Goal: Information Seeking & Learning: Find specific fact

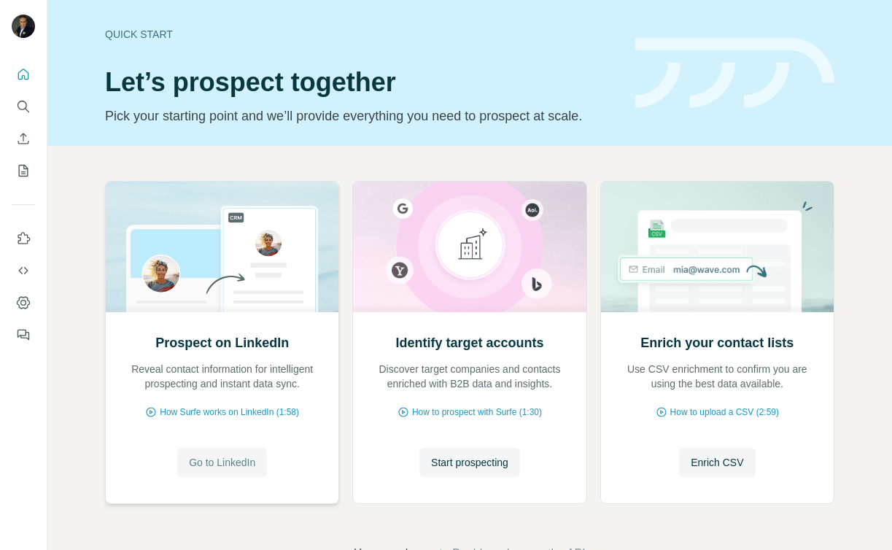
click at [239, 455] on span "Go to LinkedIn" at bounding box center [222, 462] width 66 height 15
click at [472, 459] on span "Start prospecting" at bounding box center [469, 462] width 77 height 15
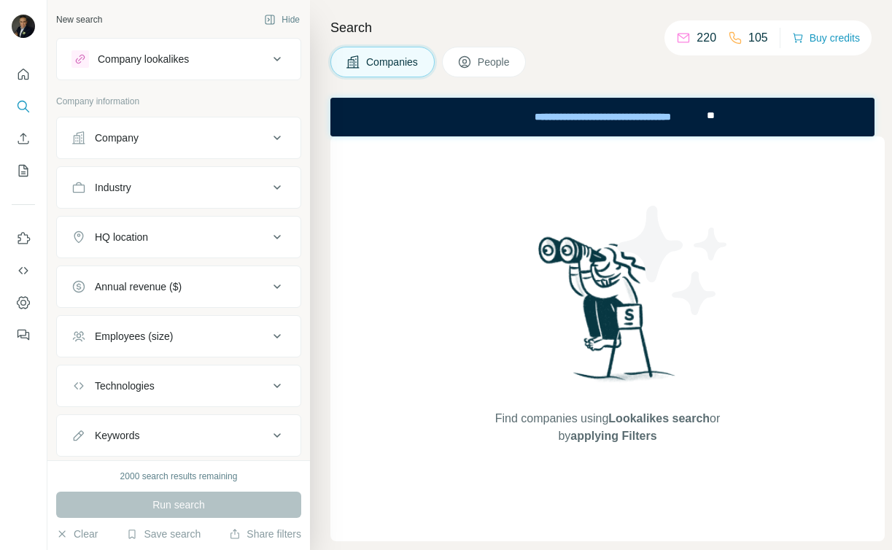
click at [274, 138] on icon at bounding box center [277, 138] width 7 height 4
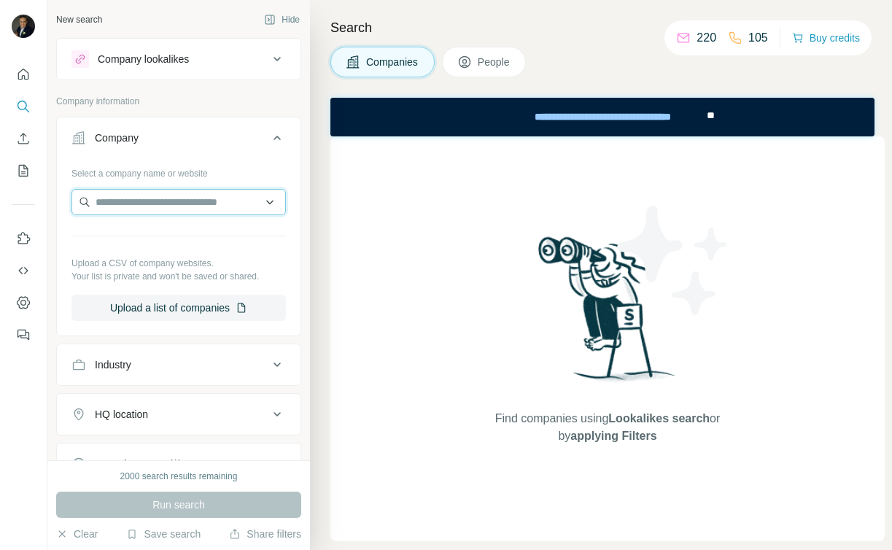
click at [193, 202] on input "text" at bounding box center [179, 202] width 215 height 26
click at [158, 201] on input "text" at bounding box center [179, 202] width 215 height 26
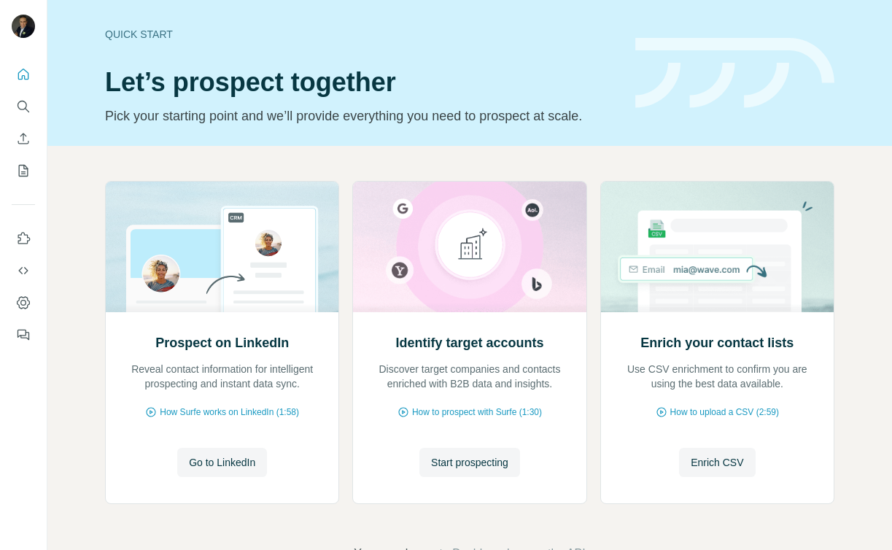
click at [132, 33] on div "Quick start" at bounding box center [361, 34] width 513 height 15
drag, startPoint x: 144, startPoint y: 32, endPoint x: 166, endPoint y: 64, distance: 38.5
click at [144, 32] on div "Quick start" at bounding box center [361, 34] width 513 height 15
click at [23, 177] on icon "My lists" at bounding box center [23, 170] width 15 height 15
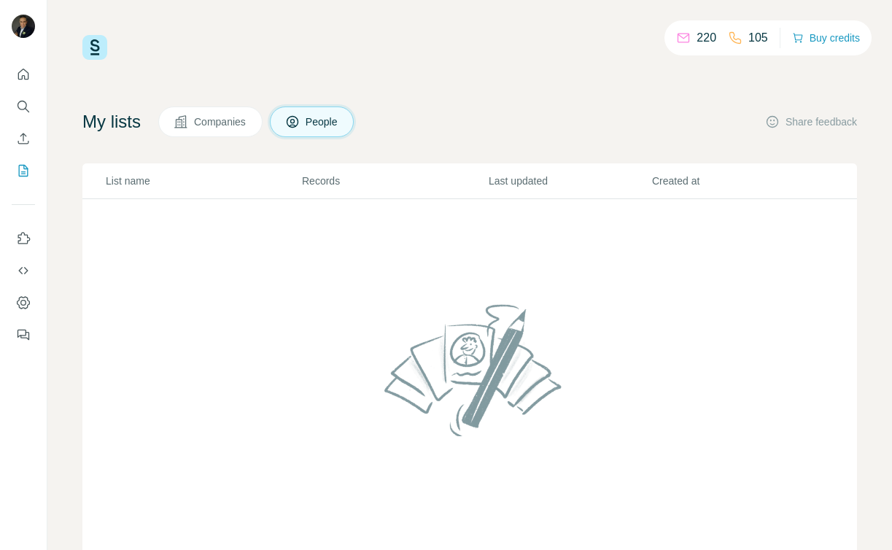
click at [329, 115] on span "People" at bounding box center [323, 122] width 34 height 15
click at [697, 42] on p "220" at bounding box center [707, 38] width 20 height 18
click at [697, 39] on p "220" at bounding box center [707, 38] width 20 height 18
click at [678, 39] on icon at bounding box center [684, 36] width 12 height 5
click at [215, 123] on span "Companies" at bounding box center [220, 122] width 53 height 15
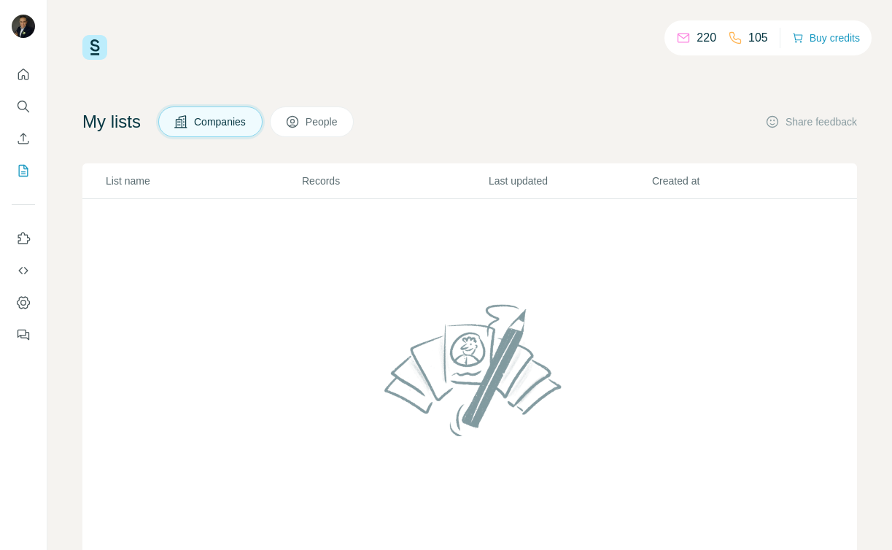
click at [342, 129] on button "People" at bounding box center [312, 122] width 85 height 31
click at [218, 126] on span "Companies" at bounding box center [220, 122] width 53 height 15
click at [220, 119] on span "Companies" at bounding box center [220, 122] width 53 height 15
click at [24, 105] on icon "Search" at bounding box center [23, 106] width 15 height 15
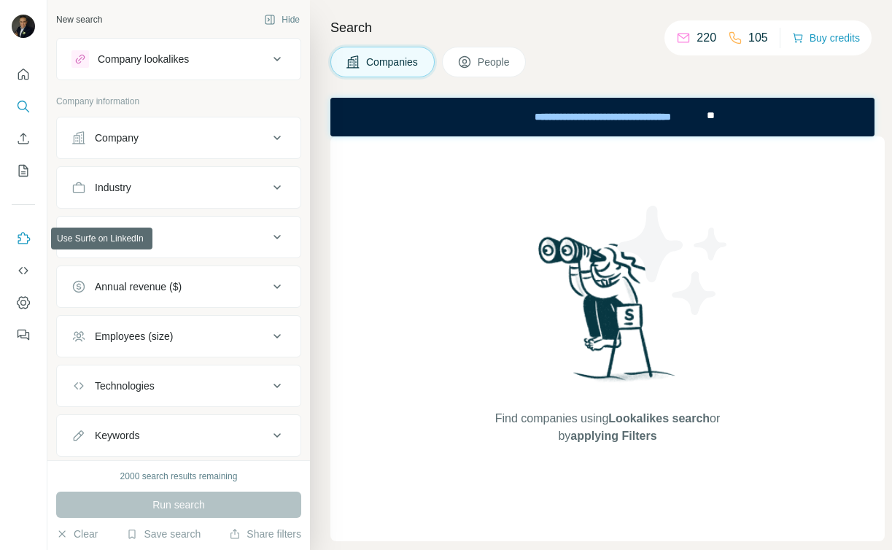
click at [27, 239] on icon "Use Surfe on LinkedIn" at bounding box center [23, 238] width 15 height 15
click at [25, 104] on icon "Search" at bounding box center [23, 106] width 15 height 15
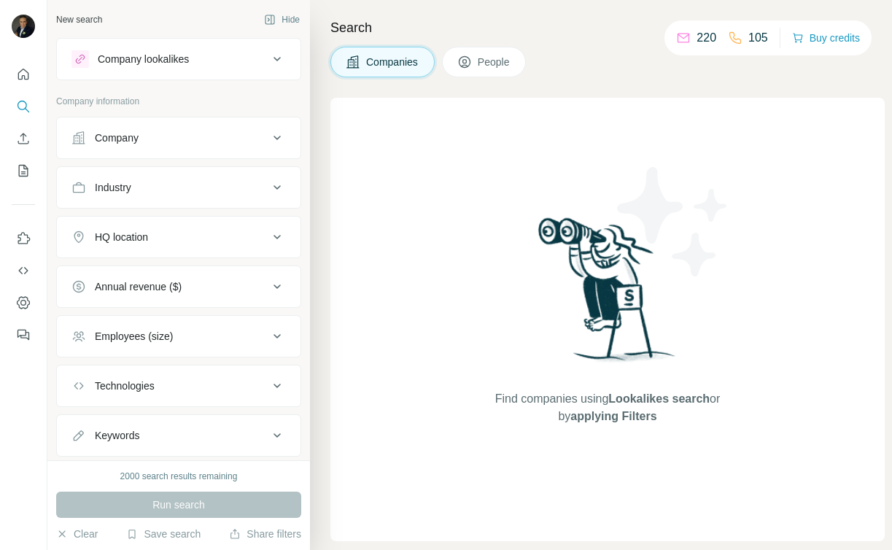
click at [269, 63] on icon at bounding box center [278, 59] width 18 height 18
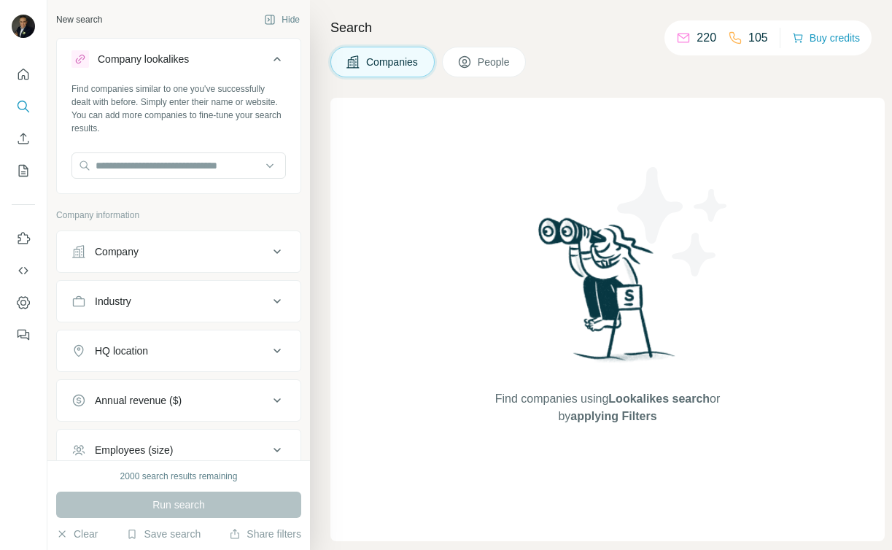
click at [269, 63] on icon at bounding box center [278, 59] width 18 height 18
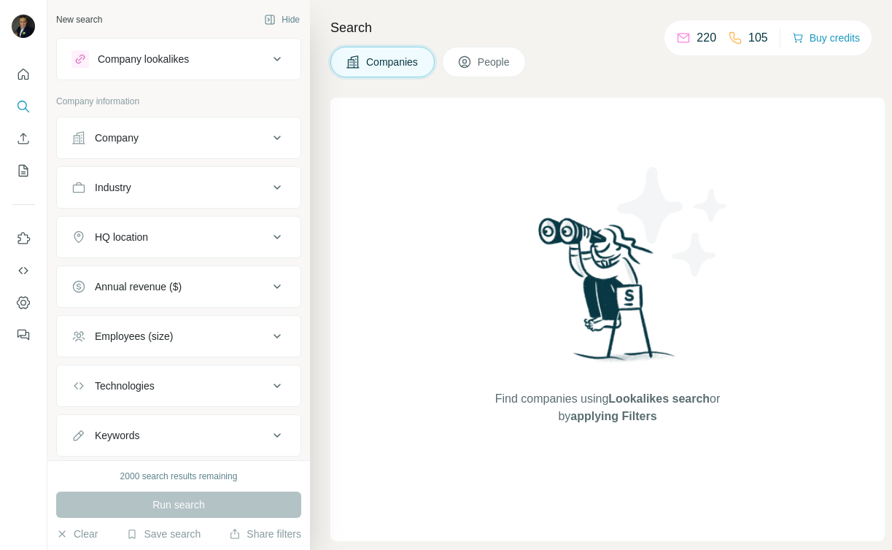
click at [269, 142] on icon at bounding box center [278, 138] width 18 height 18
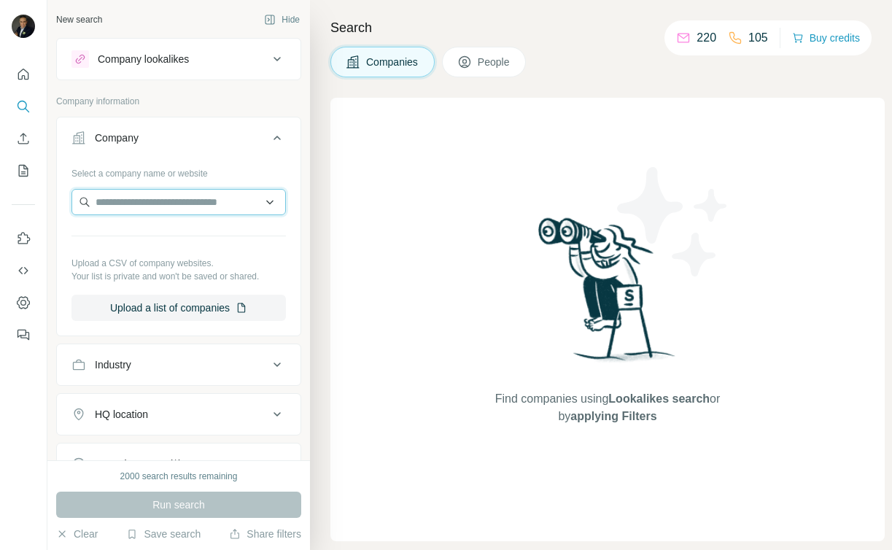
click at [150, 209] on input "text" at bounding box center [179, 202] width 215 height 26
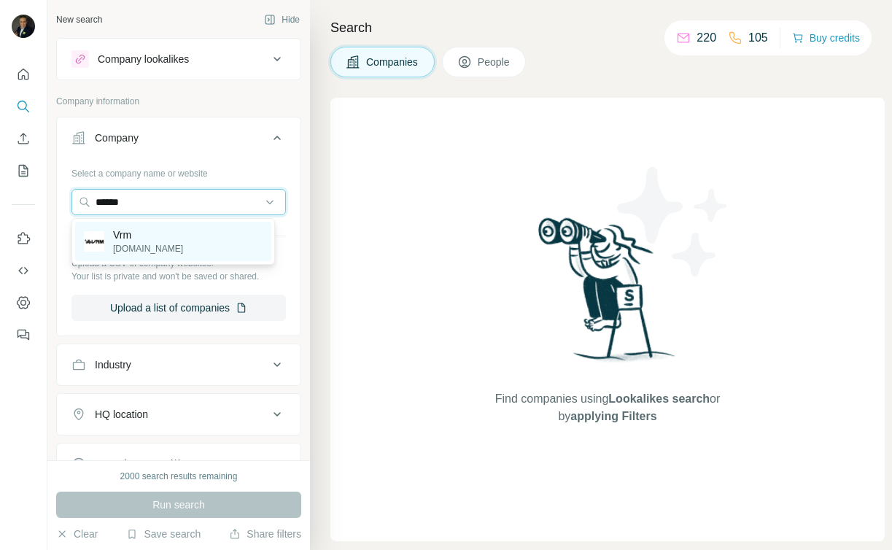
type input "******"
click at [130, 239] on p "Vrm" at bounding box center [148, 235] width 70 height 15
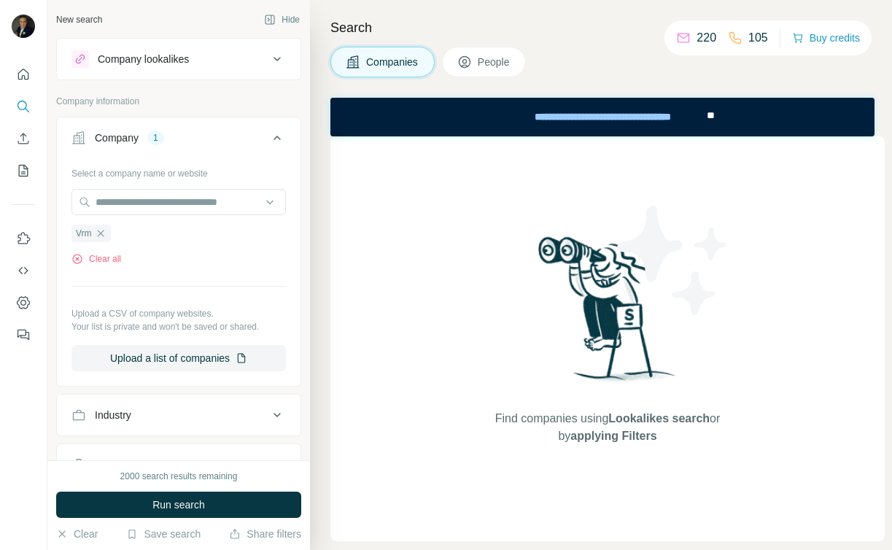
click at [484, 61] on span "People" at bounding box center [495, 62] width 34 height 15
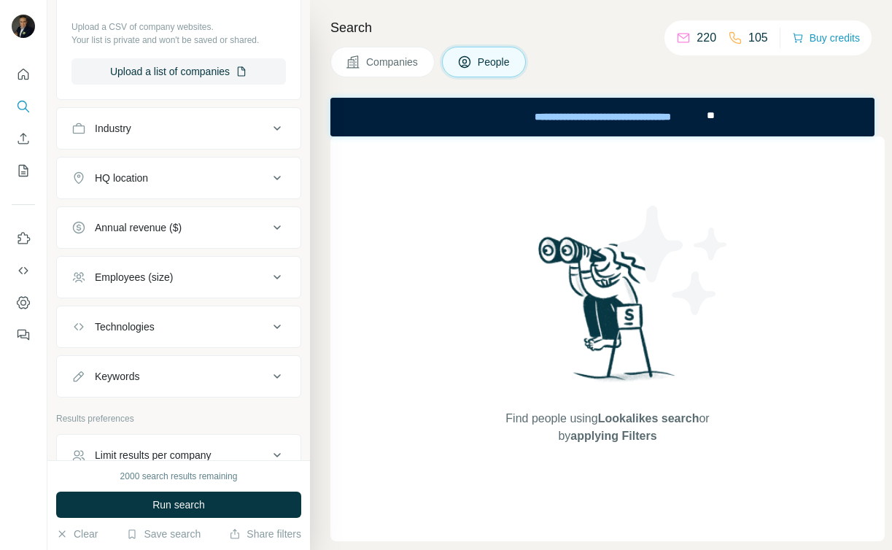
scroll to position [598, 0]
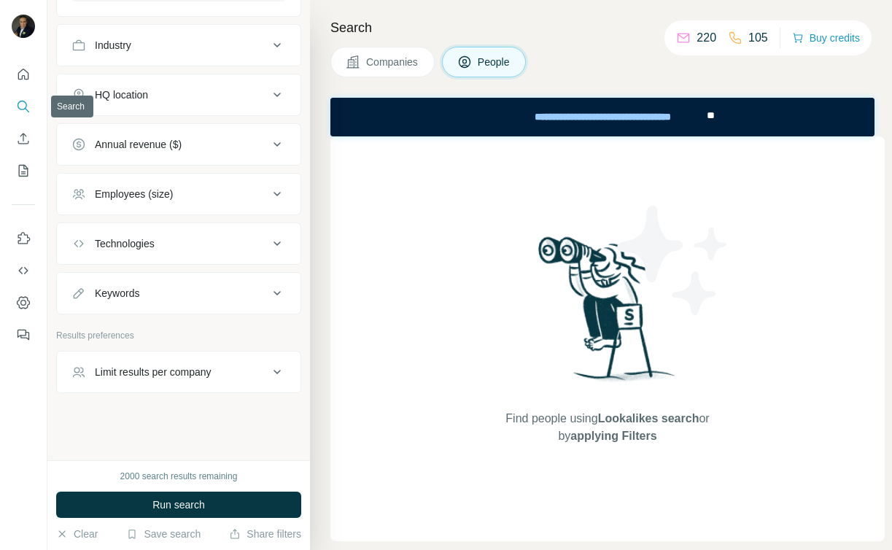
click at [16, 99] on button "Search" at bounding box center [23, 106] width 23 height 26
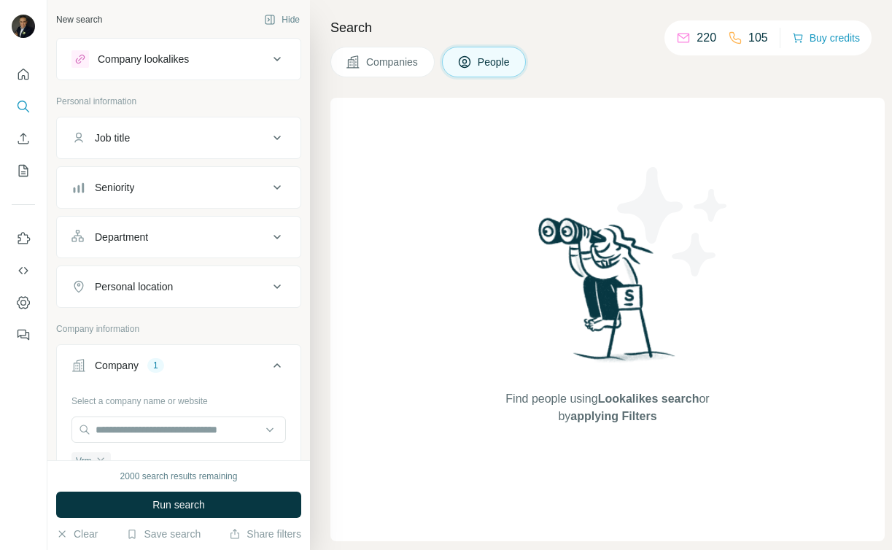
scroll to position [2, 0]
click at [231, 144] on button "Job title" at bounding box center [179, 135] width 244 height 35
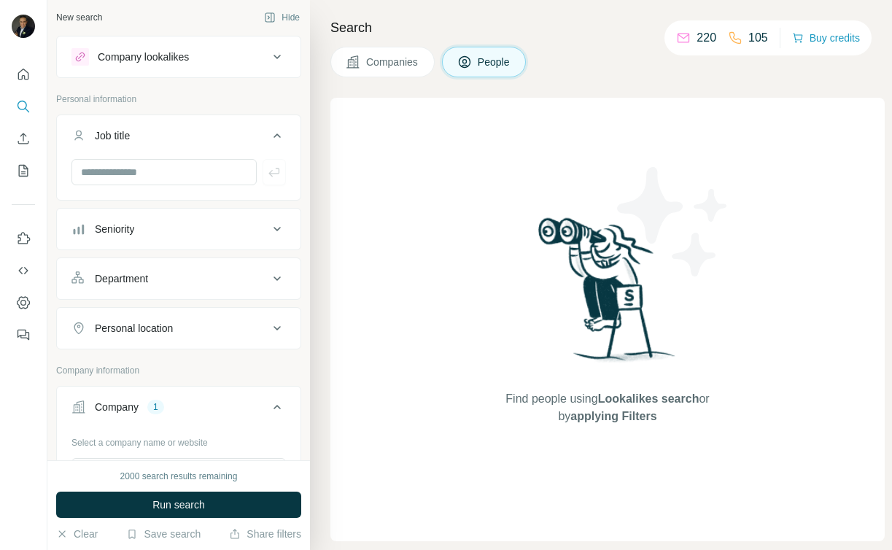
click at [223, 226] on div "Seniority" at bounding box center [170, 229] width 197 height 15
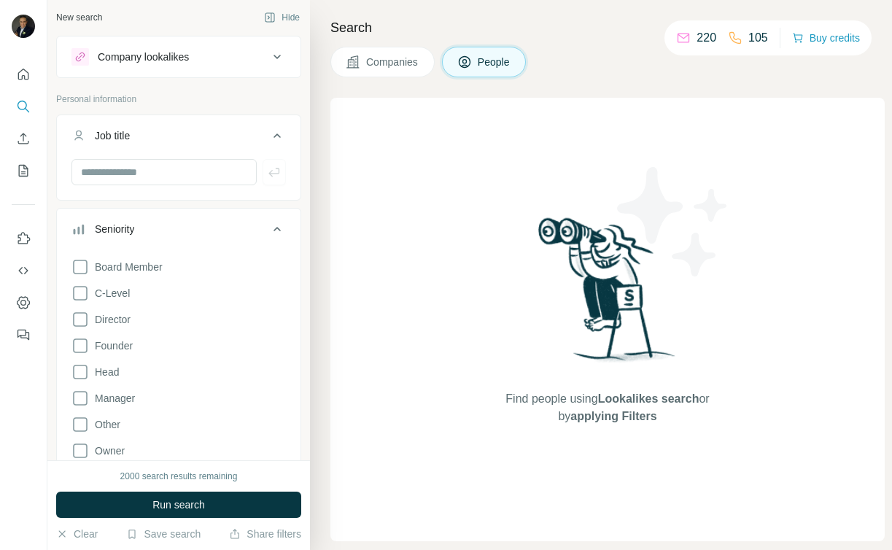
click at [223, 226] on div "Seniority" at bounding box center [170, 229] width 197 height 15
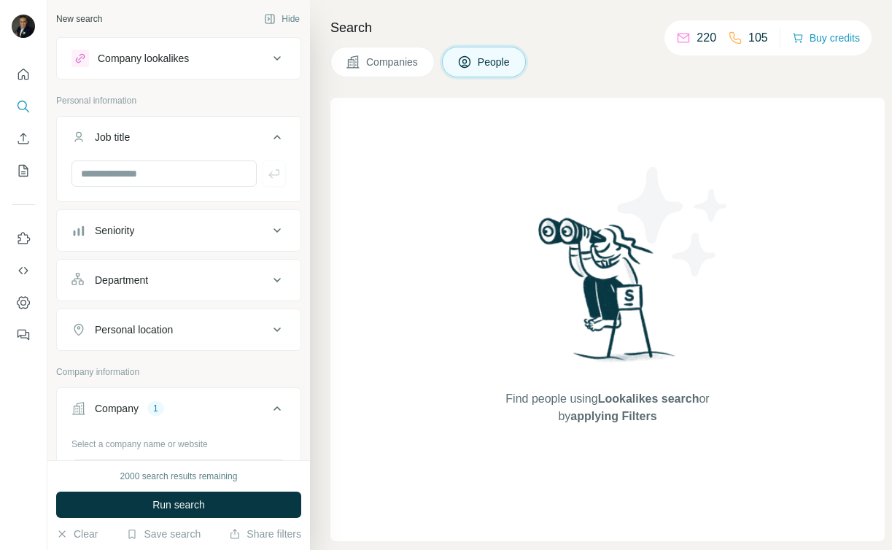
scroll to position [0, 0]
click at [240, 172] on input "text" at bounding box center [164, 174] width 185 height 26
click at [188, 234] on div "Seniority" at bounding box center [170, 231] width 197 height 15
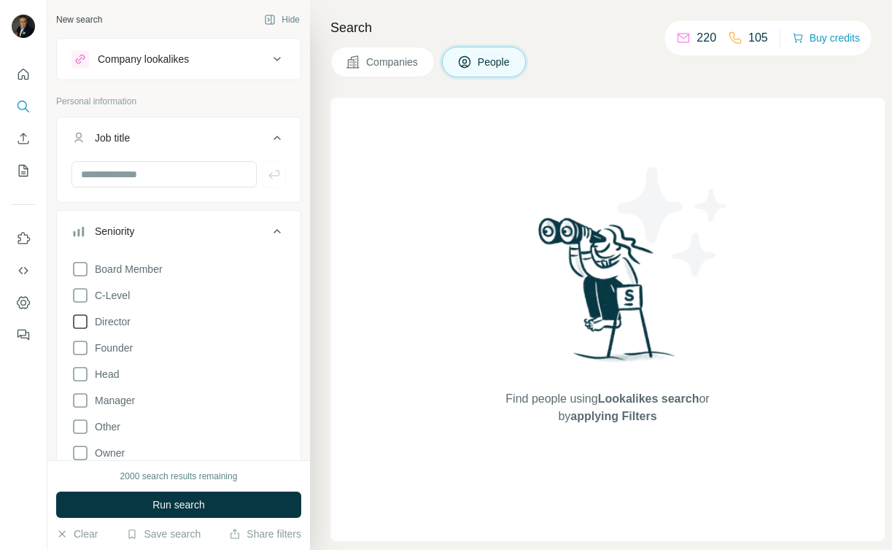
click at [81, 322] on icon at bounding box center [81, 322] width 18 height 18
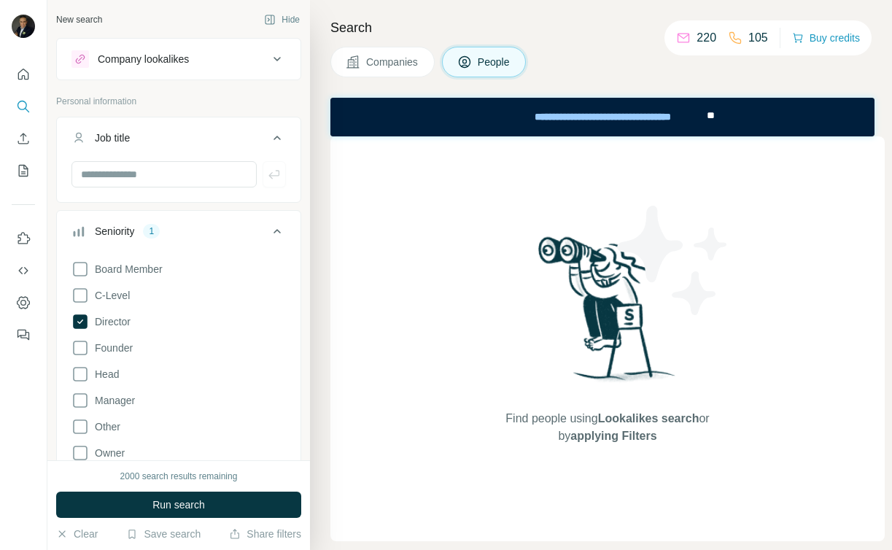
click at [209, 105] on p "Personal information" at bounding box center [178, 101] width 245 height 13
click at [154, 177] on input "text" at bounding box center [164, 174] width 185 height 26
paste input "**********"
type input "**********"
click at [267, 180] on icon "button" at bounding box center [274, 174] width 15 height 15
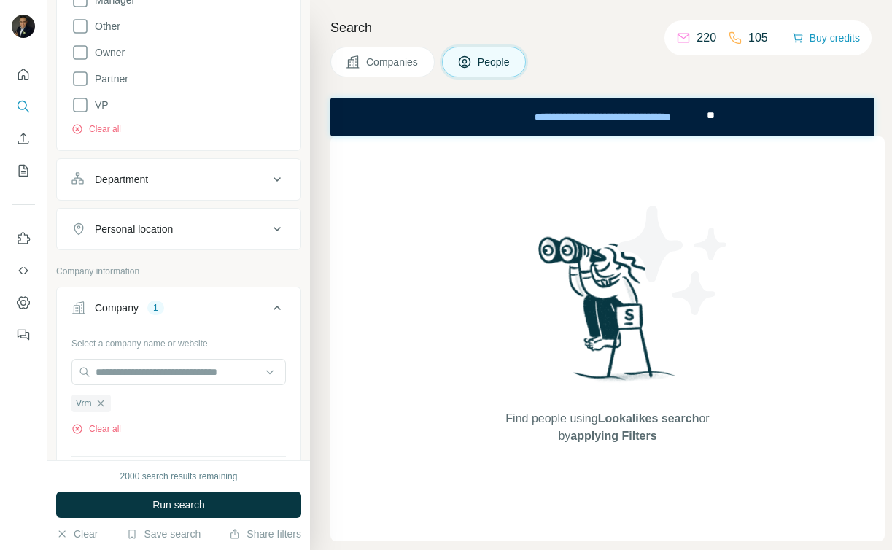
scroll to position [458, 0]
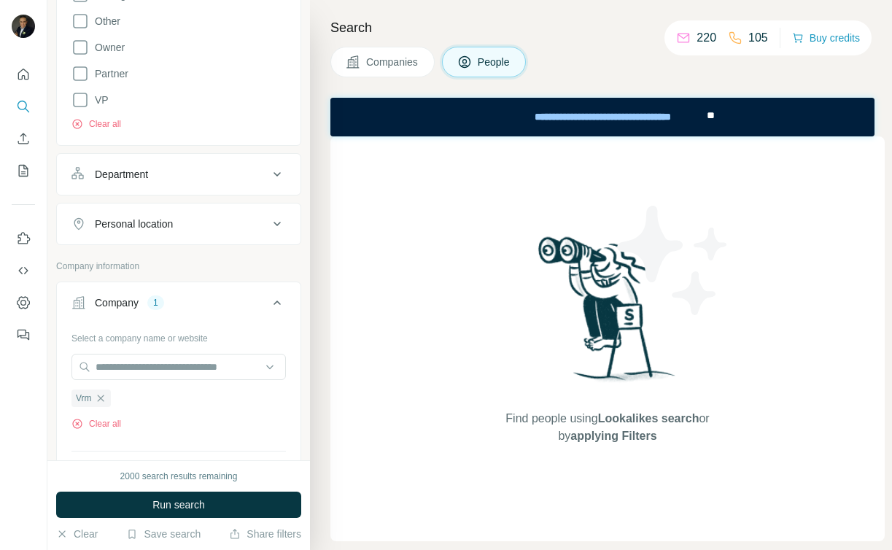
click at [269, 226] on icon at bounding box center [278, 224] width 18 height 18
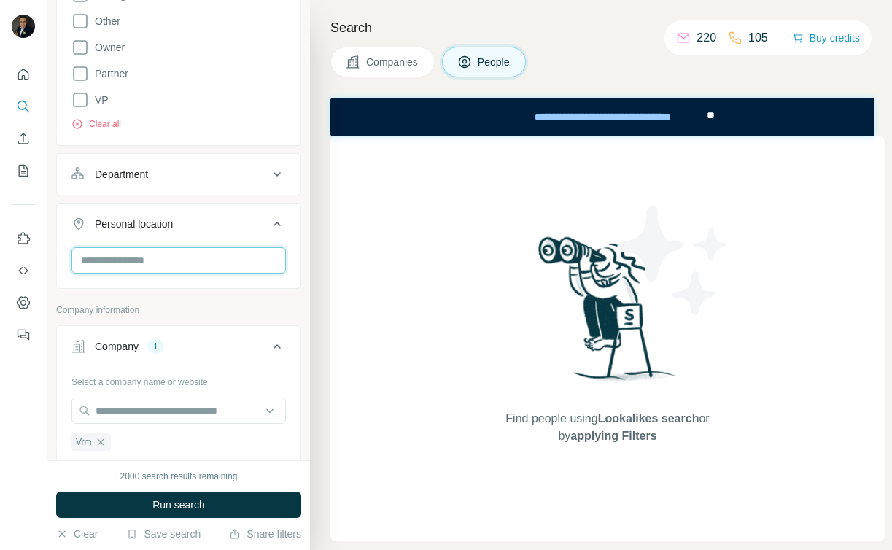
click at [158, 262] on input "text" at bounding box center [179, 260] width 215 height 26
type input "*********"
click at [161, 263] on input "*********" at bounding box center [179, 260] width 215 height 26
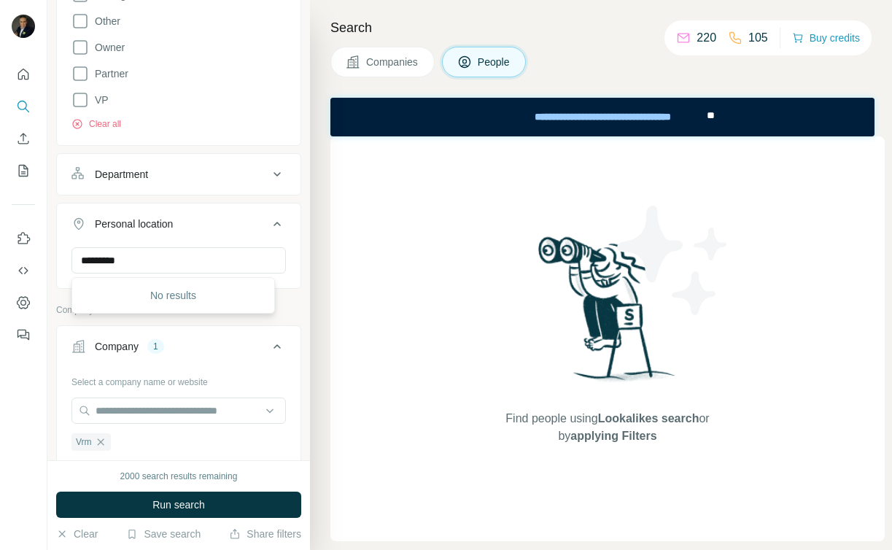
click at [205, 234] on button "Personal location" at bounding box center [179, 227] width 244 height 41
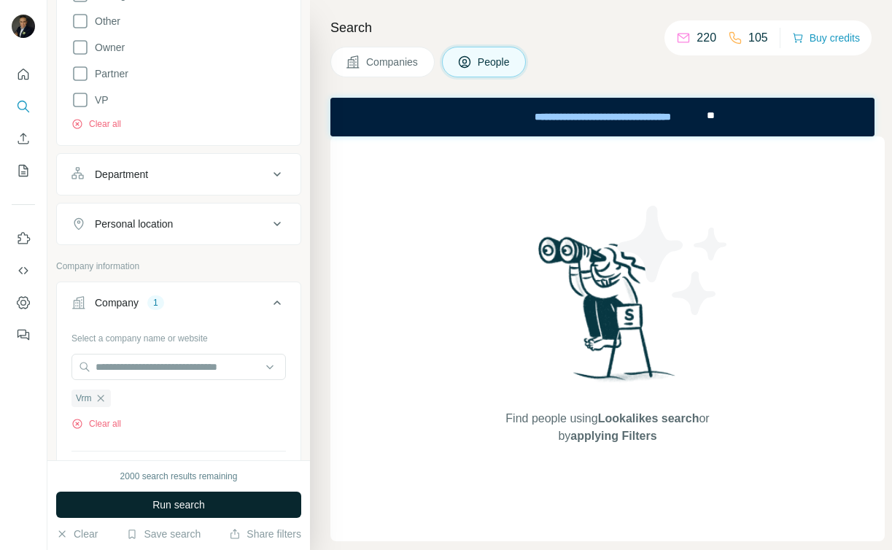
click at [195, 506] on span "Run search" at bounding box center [179, 505] width 53 height 15
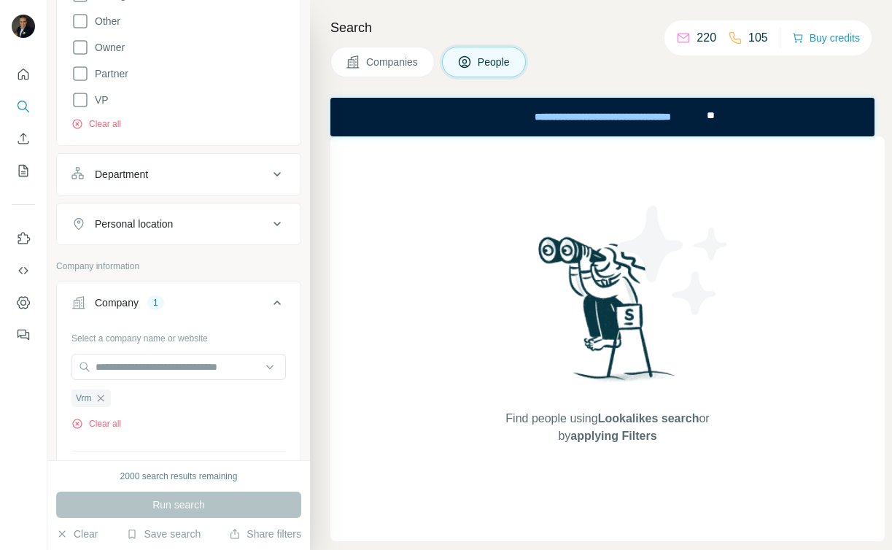
click at [751, 38] on p "105" at bounding box center [759, 38] width 20 height 18
click at [728, 36] on icon at bounding box center [735, 38] width 15 height 15
click at [687, 40] on div "220" at bounding box center [696, 38] width 40 height 18
click at [255, 177] on div "Department" at bounding box center [170, 174] width 197 height 15
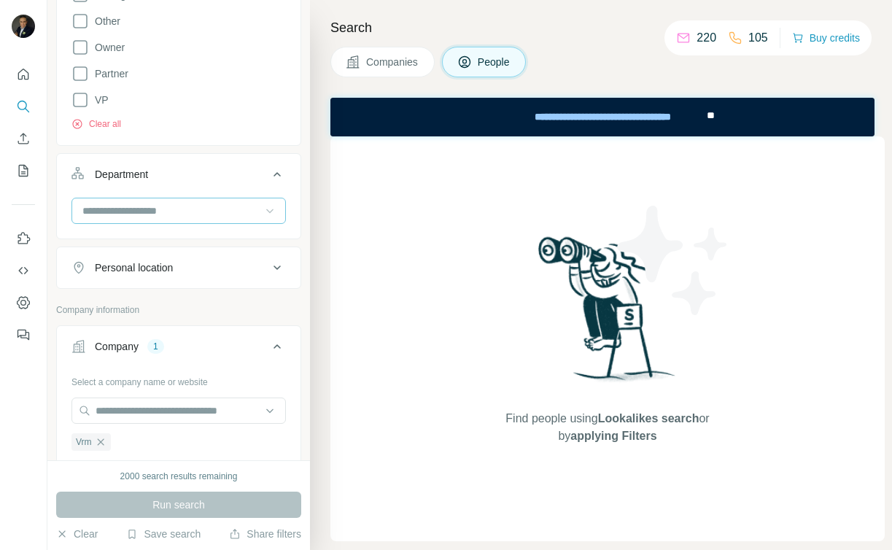
click at [265, 211] on icon at bounding box center [270, 211] width 15 height 15
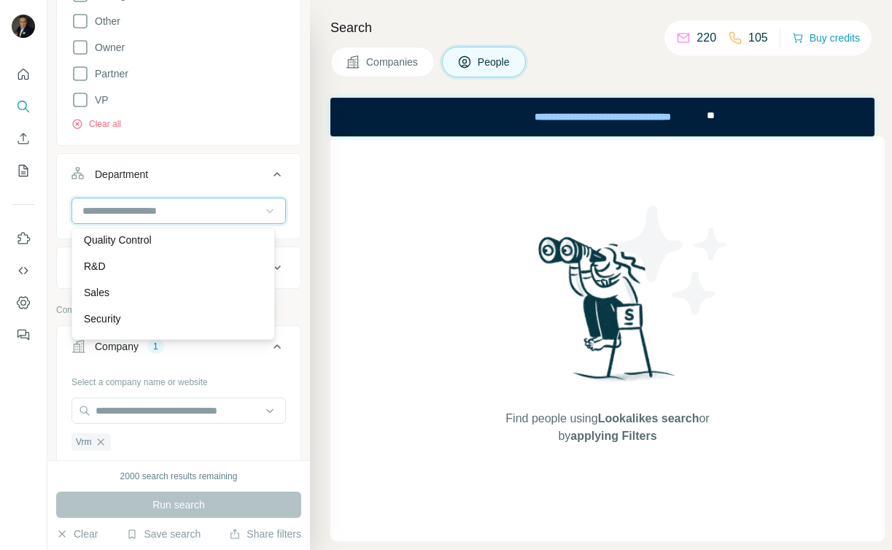
scroll to position [525, 0]
click at [133, 274] on div "Sales" at bounding box center [173, 270] width 179 height 15
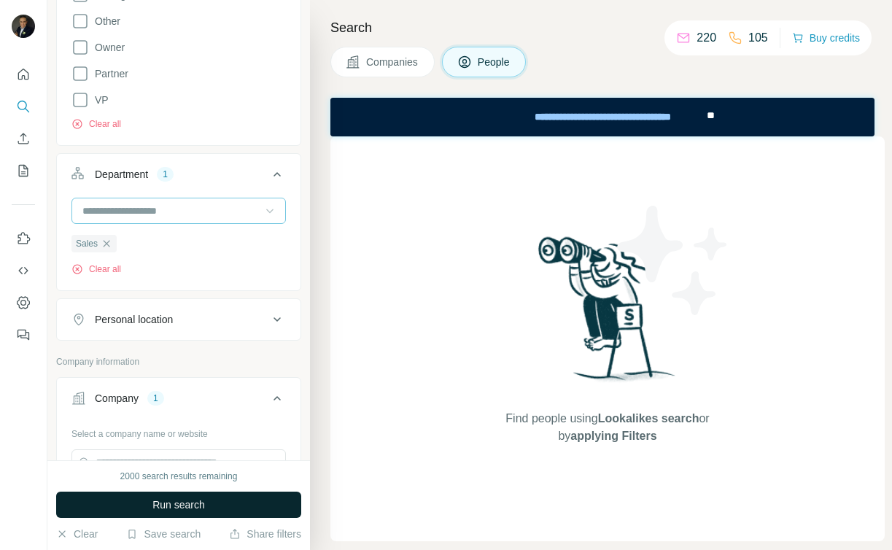
click at [210, 506] on button "Run search" at bounding box center [178, 505] width 245 height 26
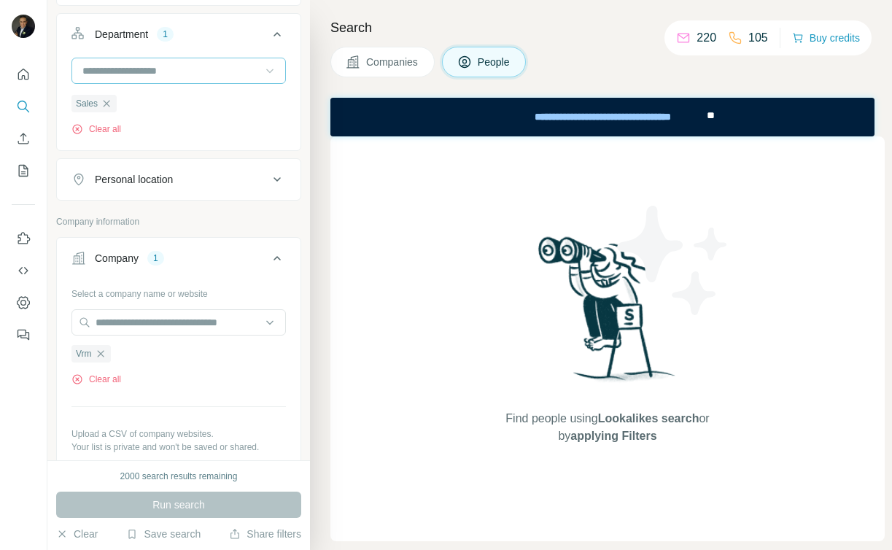
scroll to position [599, 0]
click at [104, 353] on icon "button" at bounding box center [101, 353] width 12 height 12
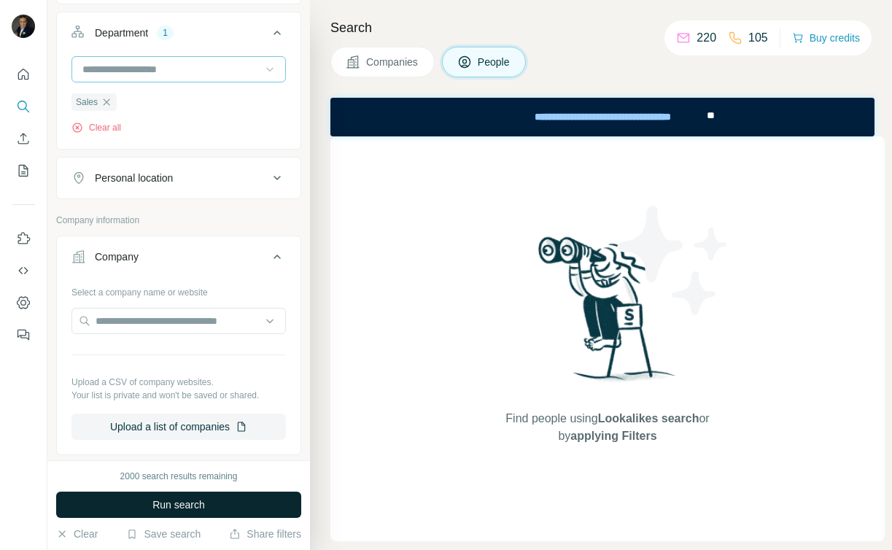
click at [194, 513] on button "Run search" at bounding box center [178, 505] width 245 height 26
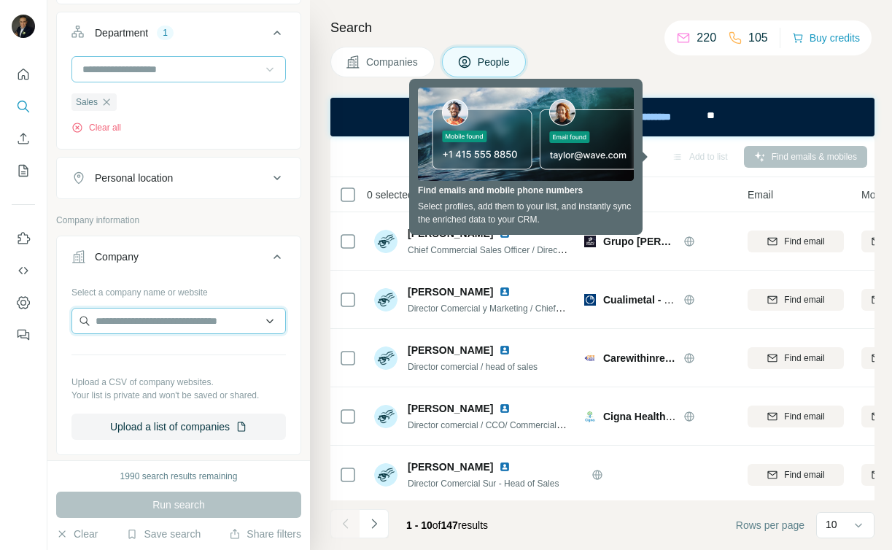
click at [253, 323] on input "text" at bounding box center [179, 321] width 215 height 26
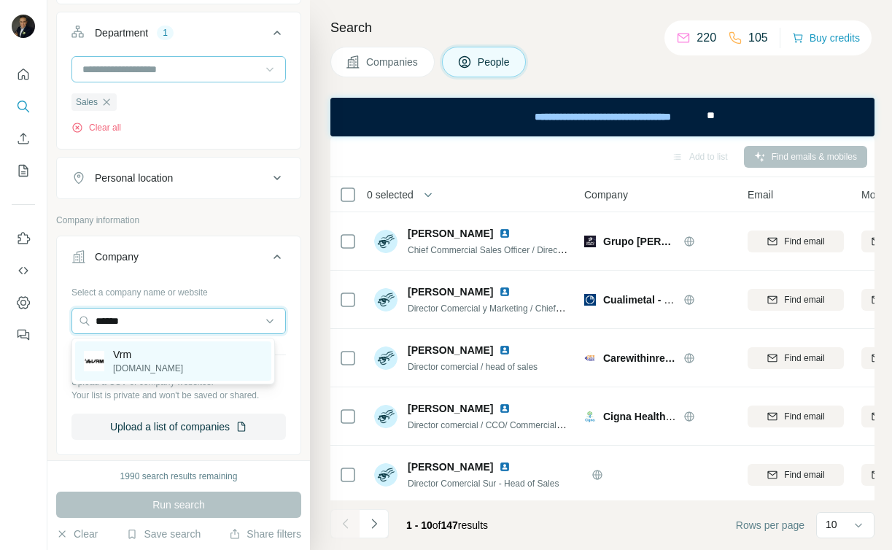
type input "******"
click at [101, 361] on img at bounding box center [94, 361] width 20 height 20
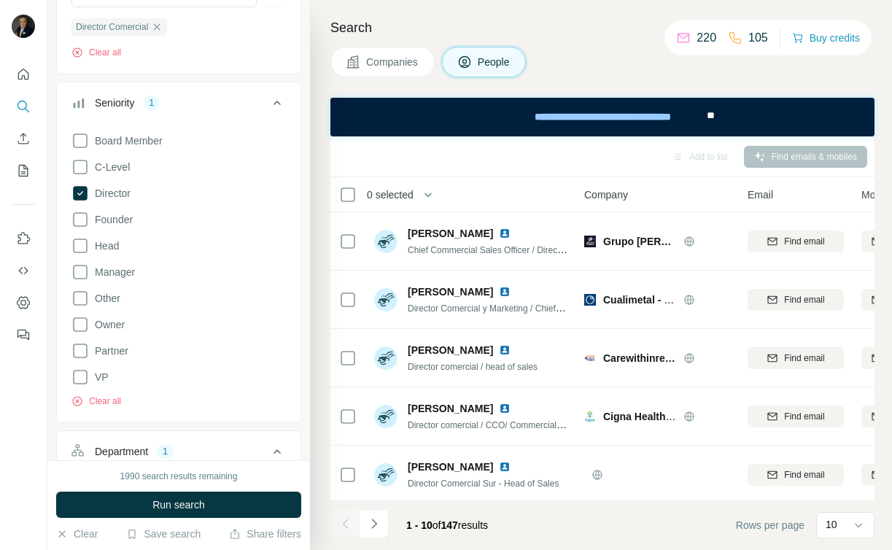
scroll to position [178, 0]
click at [109, 401] on button "Clear all" at bounding box center [97, 403] width 50 height 13
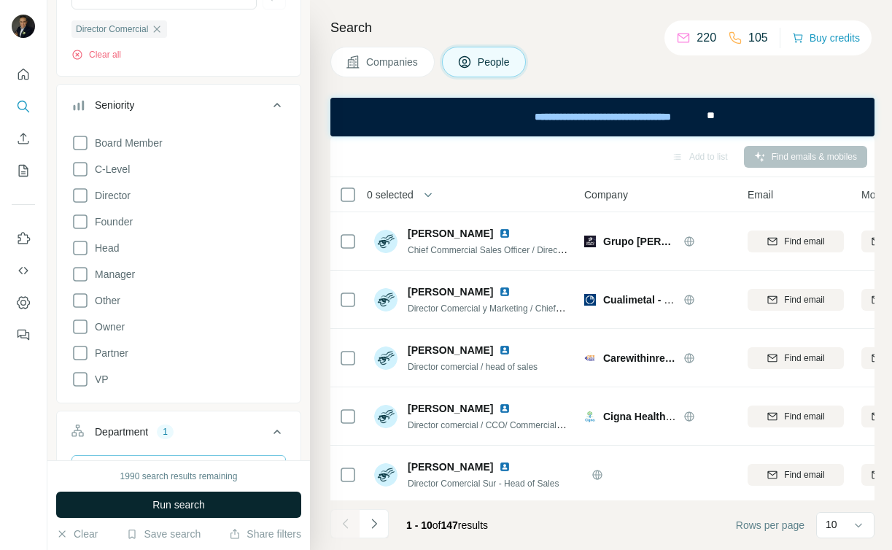
click at [162, 503] on span "Run search" at bounding box center [179, 505] width 53 height 15
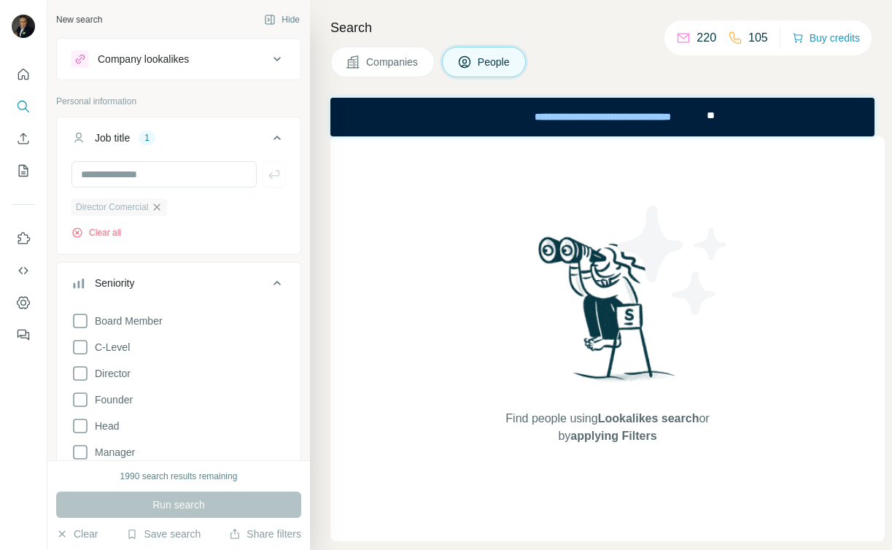
click at [159, 208] on icon "button" at bounding box center [157, 207] width 12 height 12
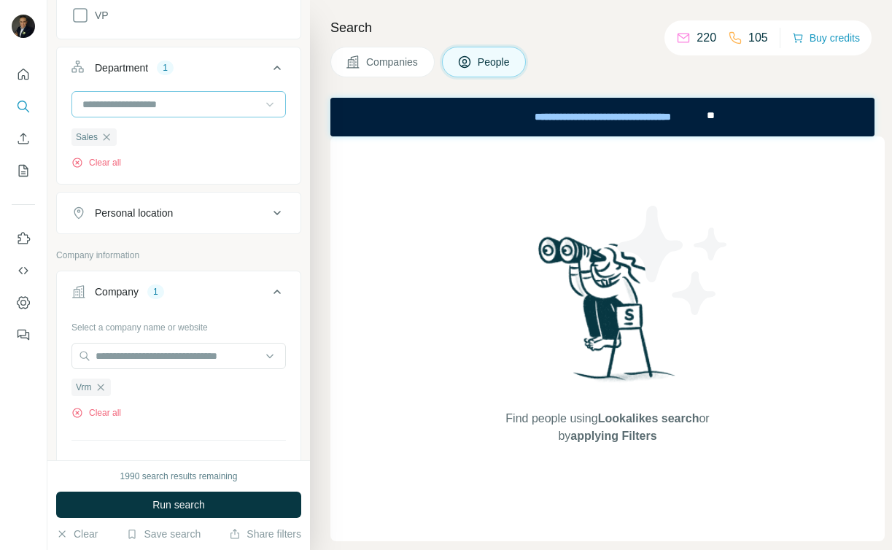
scroll to position [496, 0]
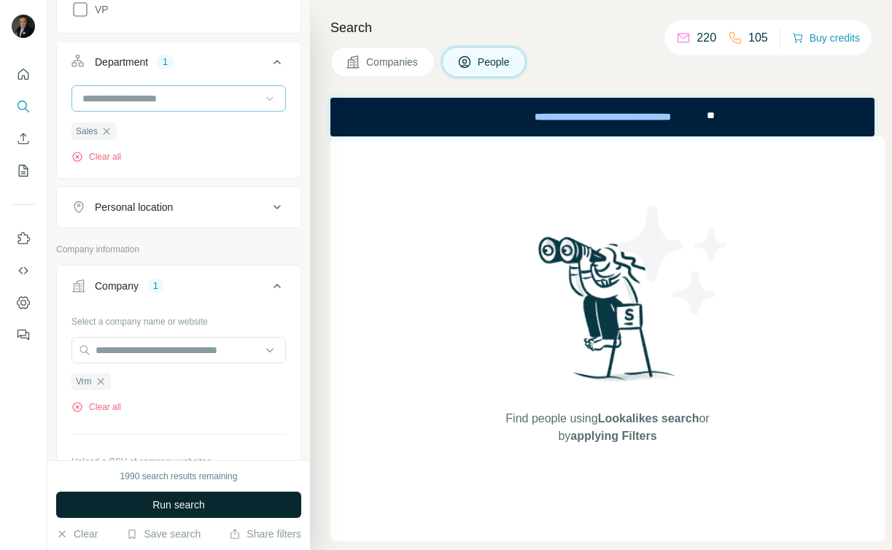
click at [163, 509] on span "Run search" at bounding box center [179, 505] width 53 height 15
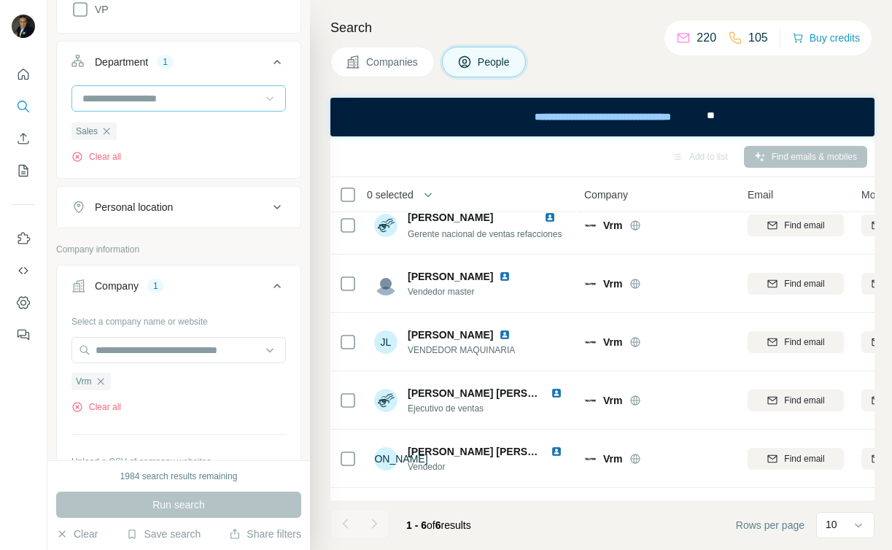
scroll to position [0, 0]
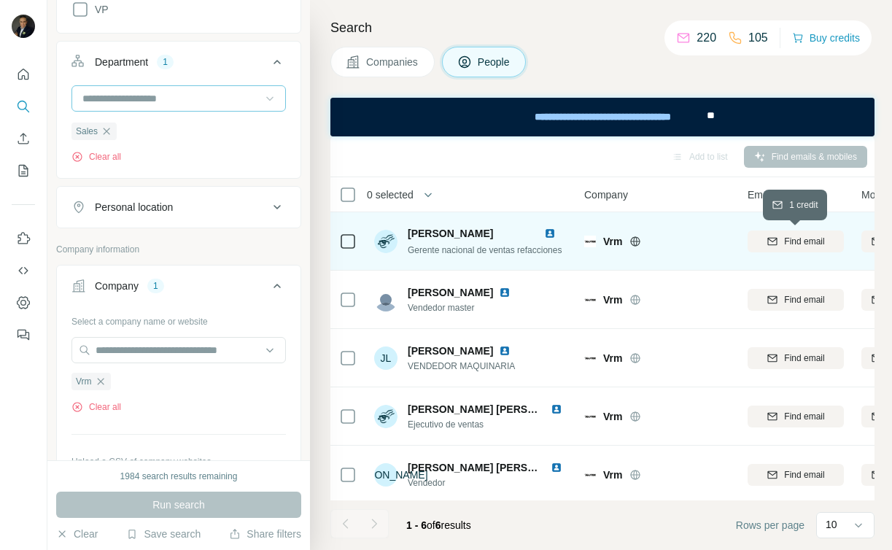
click at [800, 239] on span "Find email" at bounding box center [804, 241] width 40 height 13
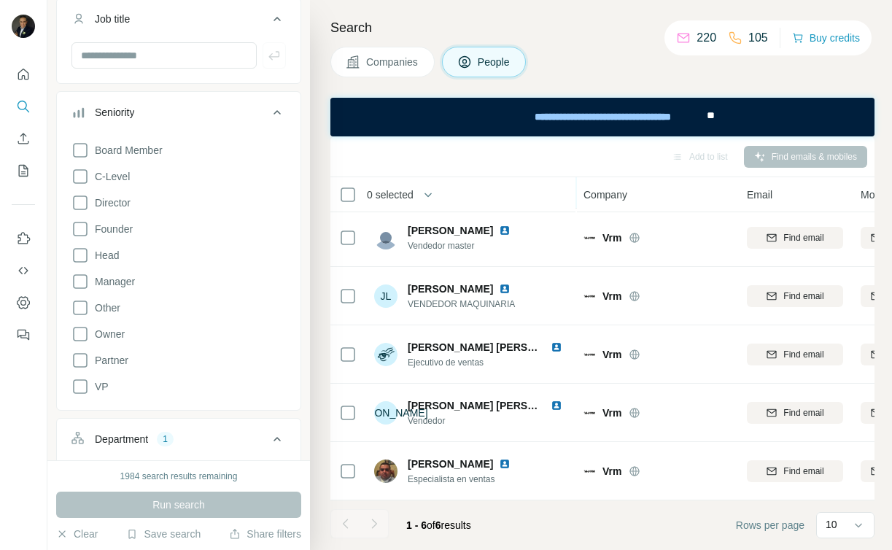
scroll to position [123, 0]
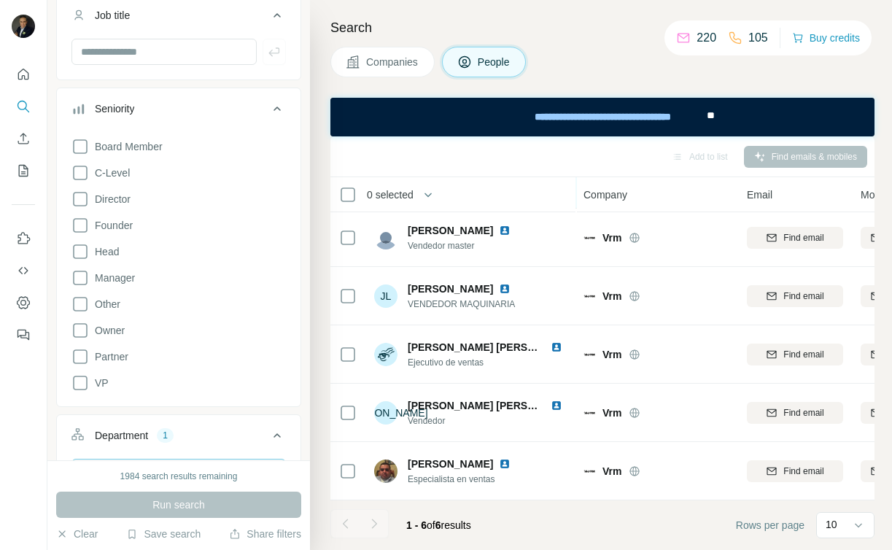
click at [81, 147] on icon at bounding box center [81, 147] width 18 height 18
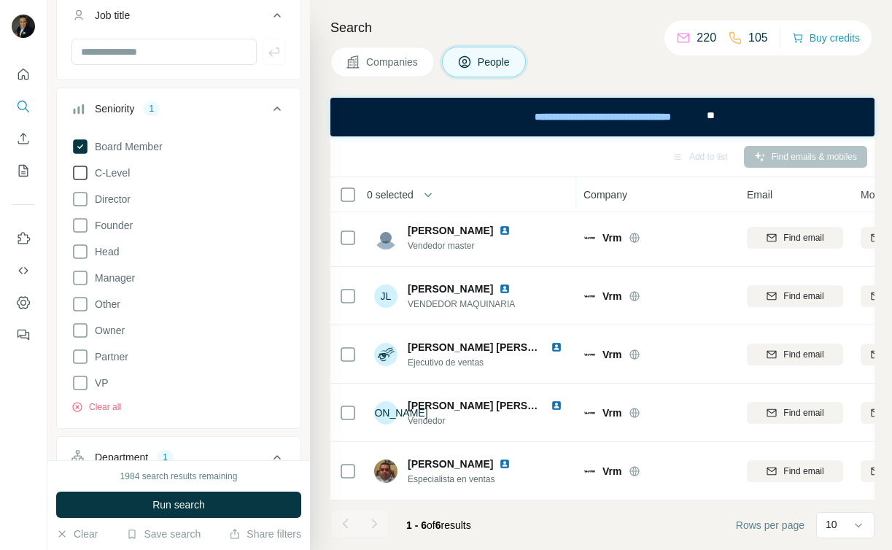
click at [82, 175] on icon at bounding box center [81, 173] width 18 height 18
click at [82, 198] on icon at bounding box center [81, 199] width 18 height 18
click at [82, 250] on icon at bounding box center [81, 252] width 18 height 18
click at [80, 279] on icon at bounding box center [81, 280] width 18 height 18
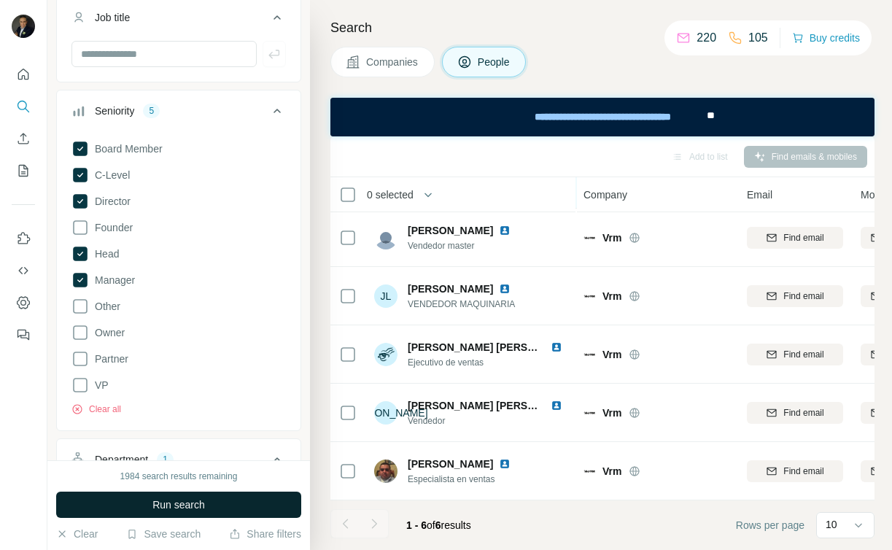
click at [169, 501] on span "Run search" at bounding box center [179, 505] width 53 height 15
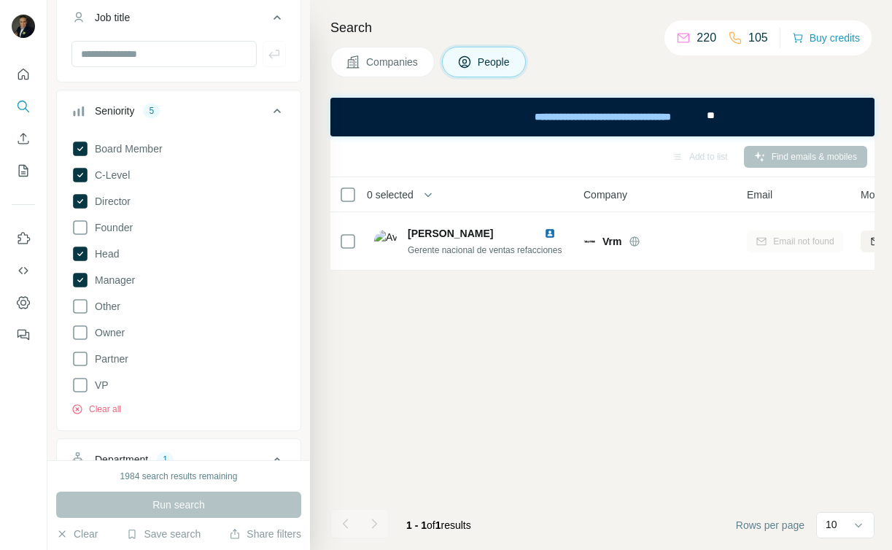
scroll to position [0, 1]
click at [80, 332] on icon at bounding box center [81, 333] width 18 height 18
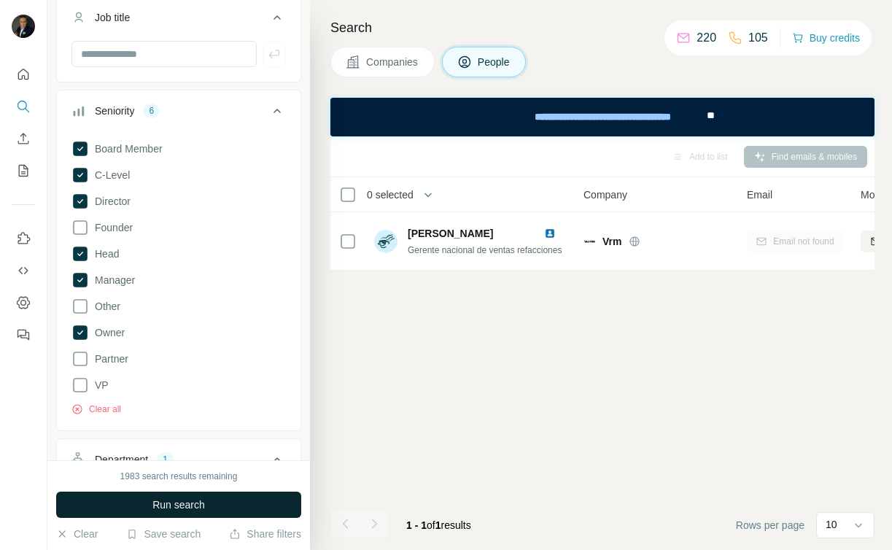
click at [228, 496] on button "Run search" at bounding box center [178, 505] width 245 height 26
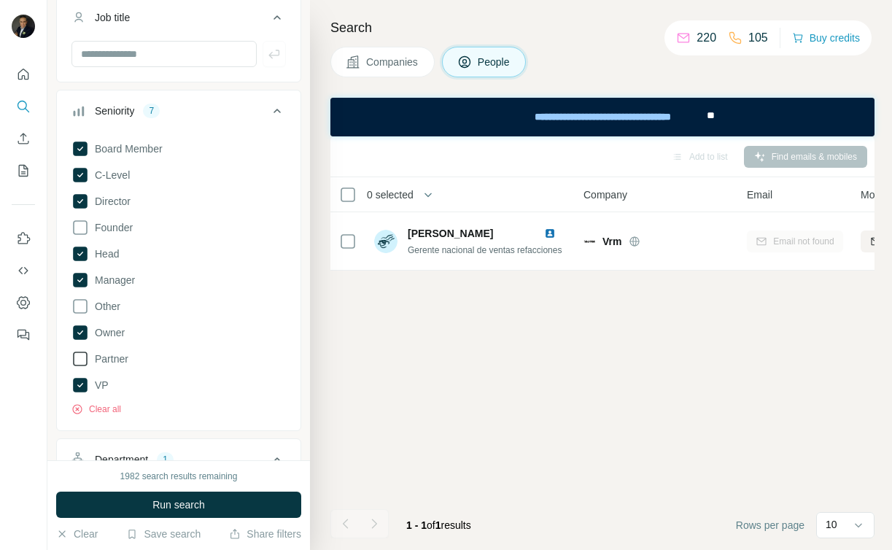
click at [83, 356] on icon at bounding box center [81, 359] width 18 height 18
click at [83, 306] on icon at bounding box center [81, 307] width 18 height 18
click at [84, 225] on icon at bounding box center [81, 228] width 18 height 18
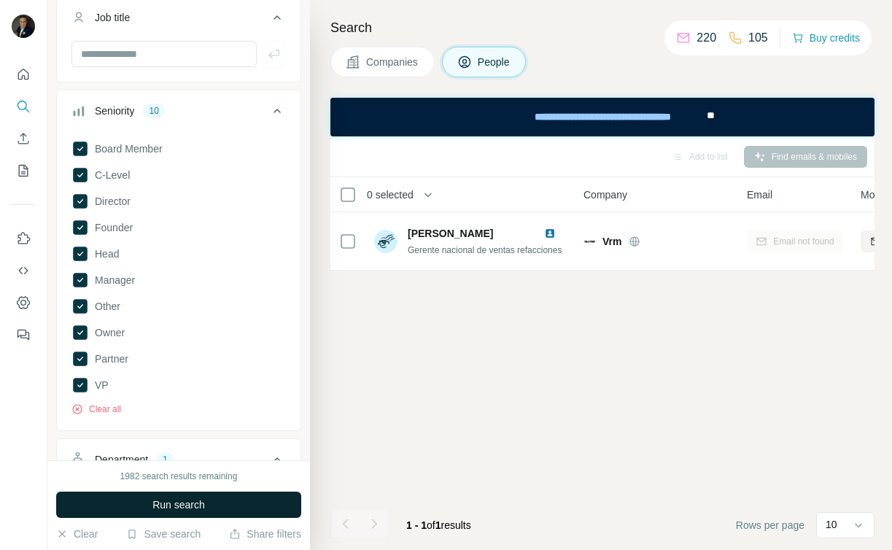
click at [186, 502] on span "Run search" at bounding box center [179, 505] width 53 height 15
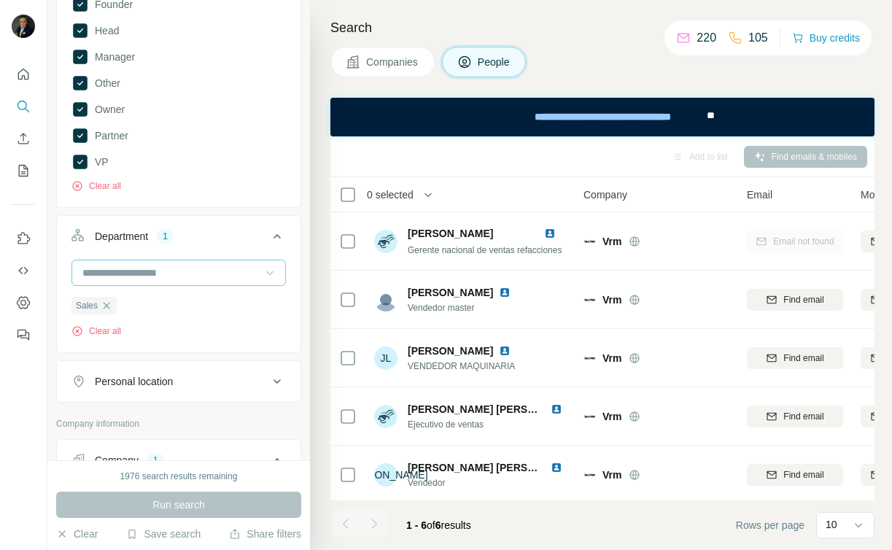
scroll to position [347, 0]
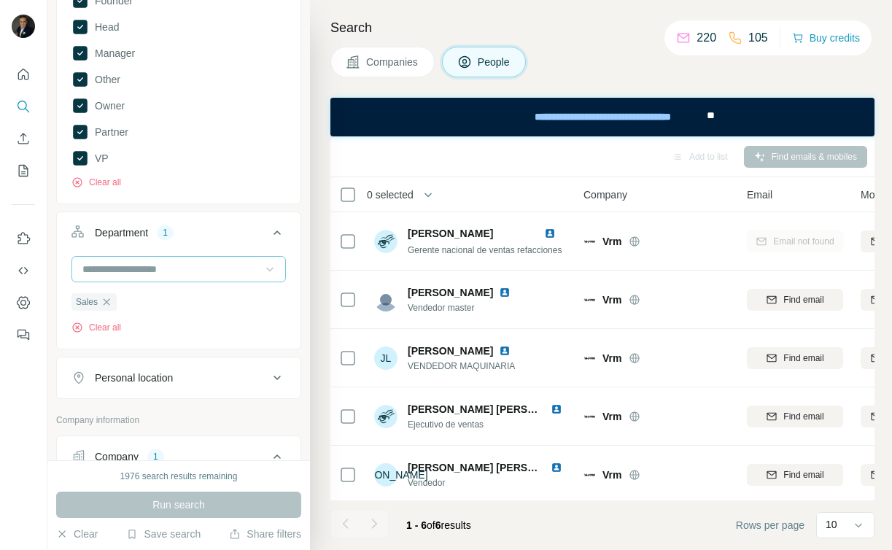
click at [164, 270] on input at bounding box center [171, 269] width 180 height 16
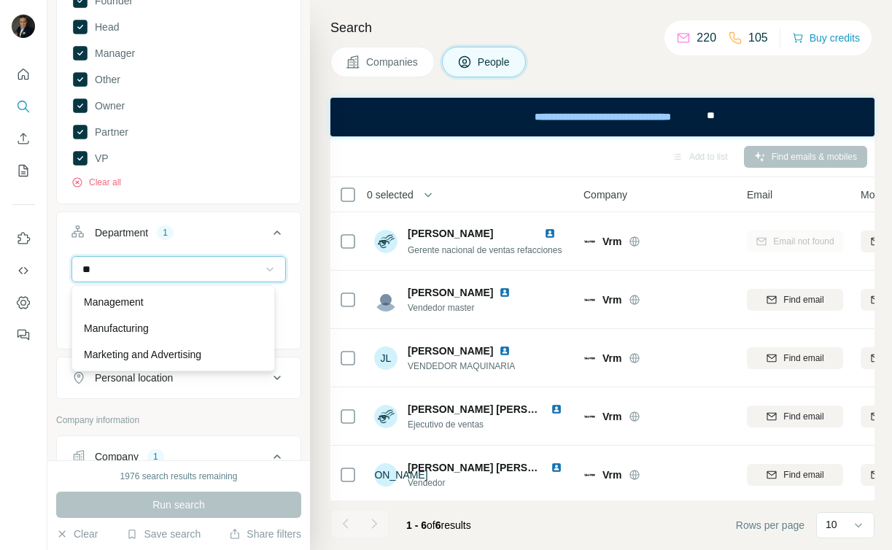
scroll to position [0, 0]
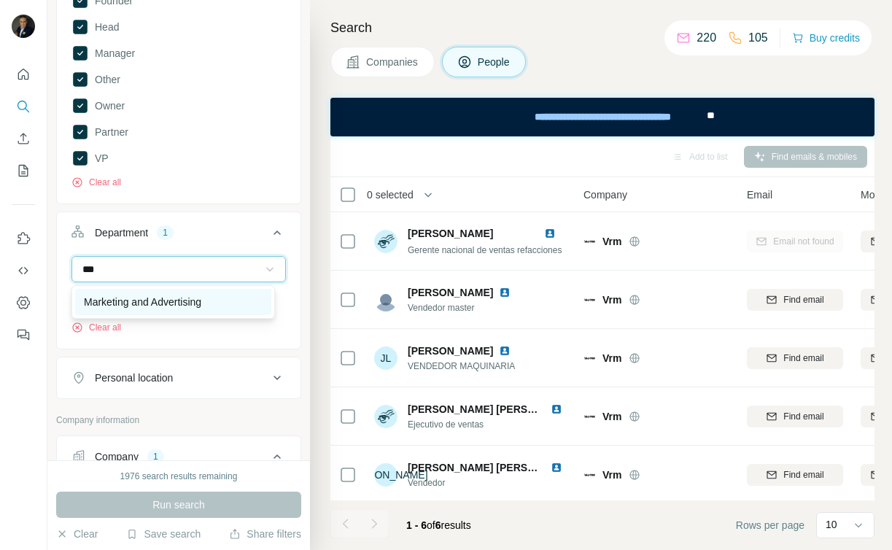
type input "***"
click at [160, 304] on p "Marketing and Advertising" at bounding box center [142, 302] width 117 height 15
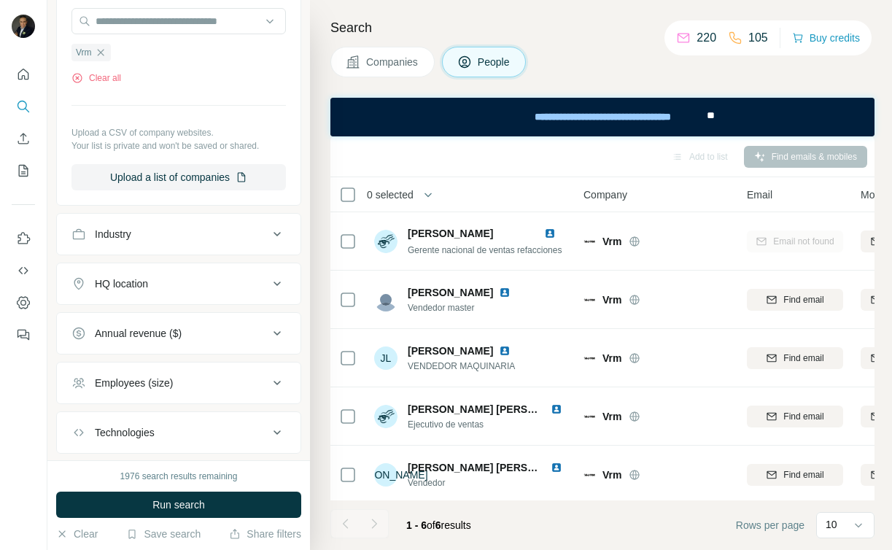
scroll to position [954, 0]
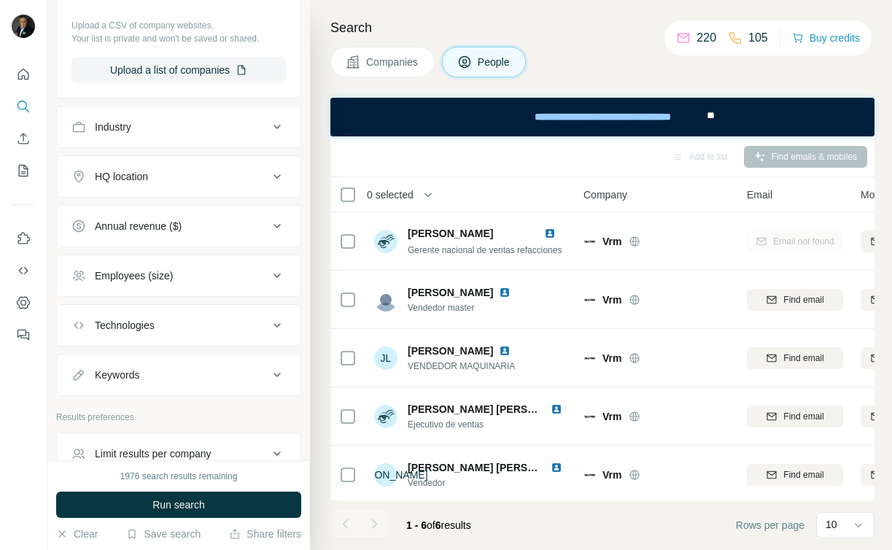
click at [223, 502] on button "Run search" at bounding box center [178, 505] width 245 height 26
click at [177, 505] on div "Run search" at bounding box center [178, 505] width 245 height 26
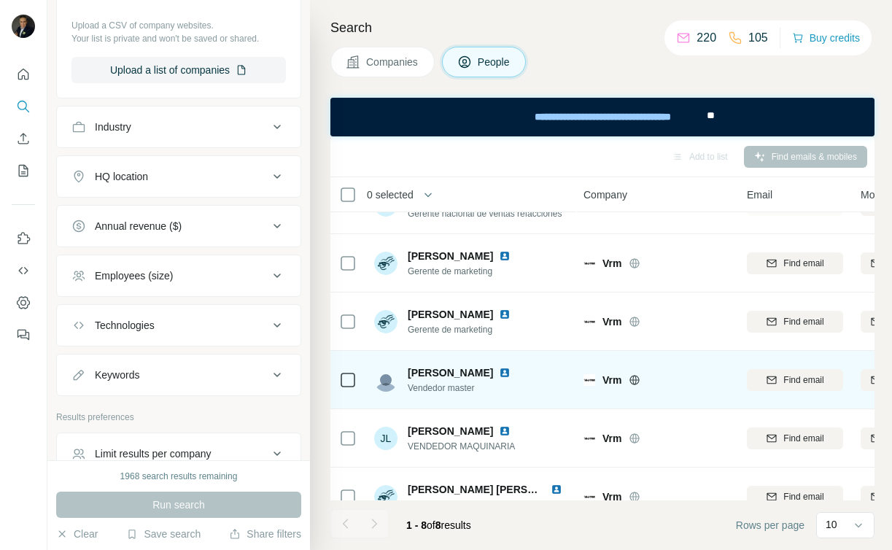
scroll to position [31, 1]
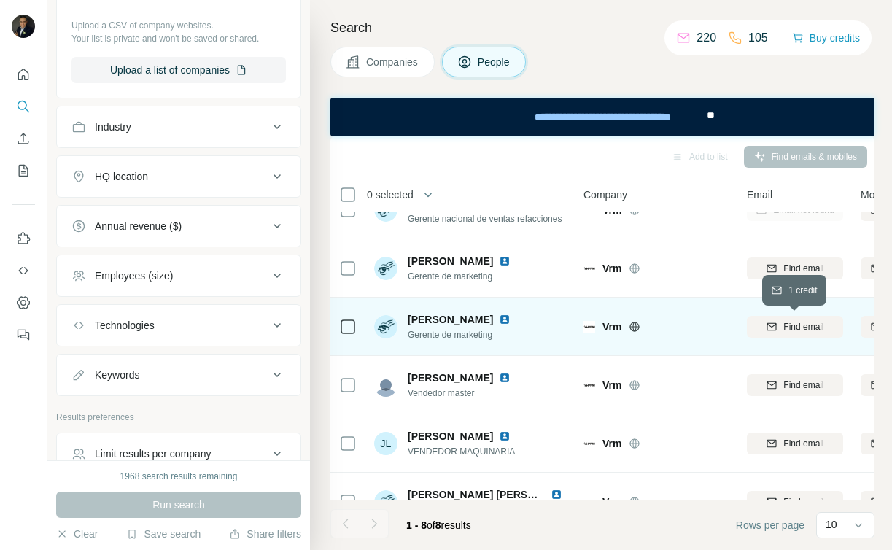
click at [789, 327] on span "Find email" at bounding box center [804, 326] width 40 height 13
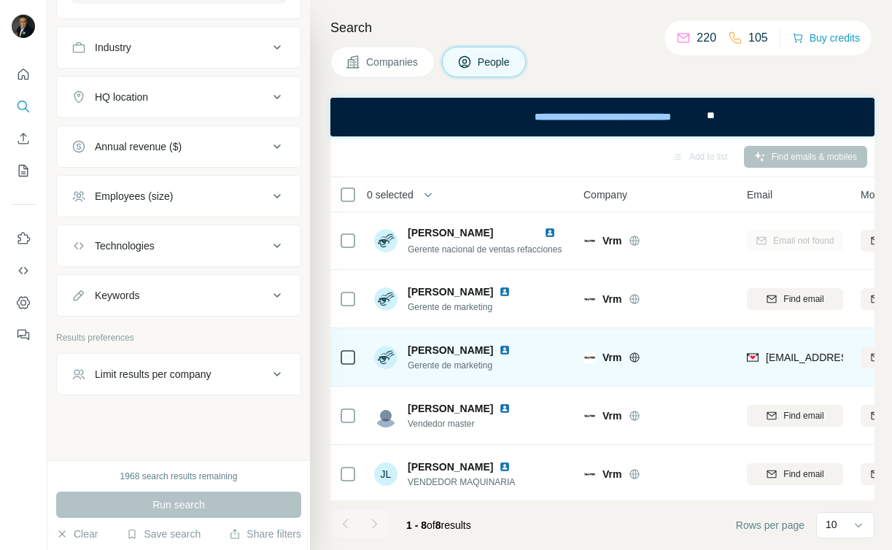
scroll to position [1037, 0]
click at [269, 293] on icon at bounding box center [278, 294] width 18 height 18
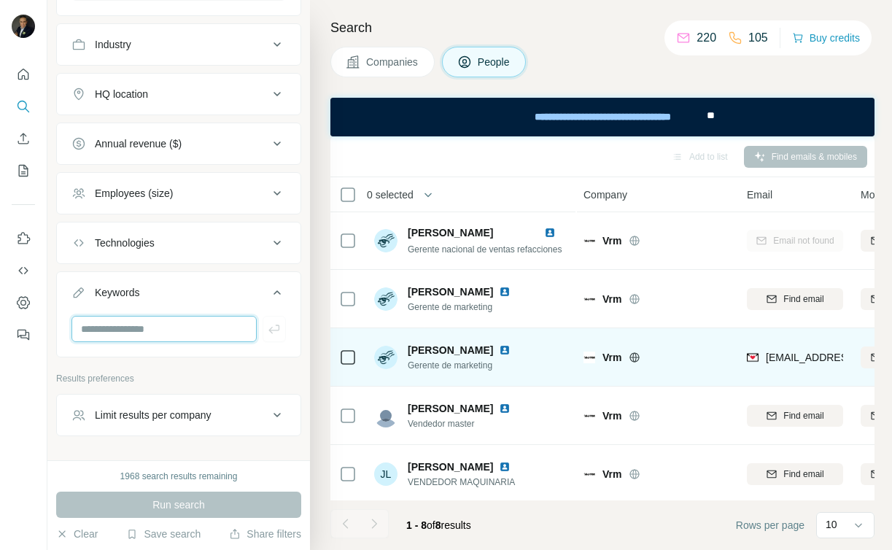
click at [142, 333] on input "text" at bounding box center [164, 329] width 185 height 26
type input "**********"
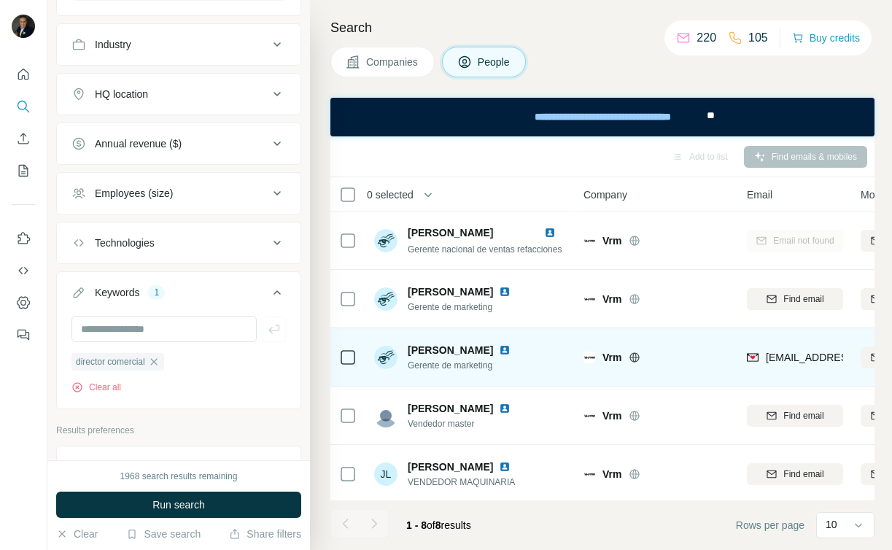
click at [165, 504] on span "Run search" at bounding box center [179, 505] width 53 height 15
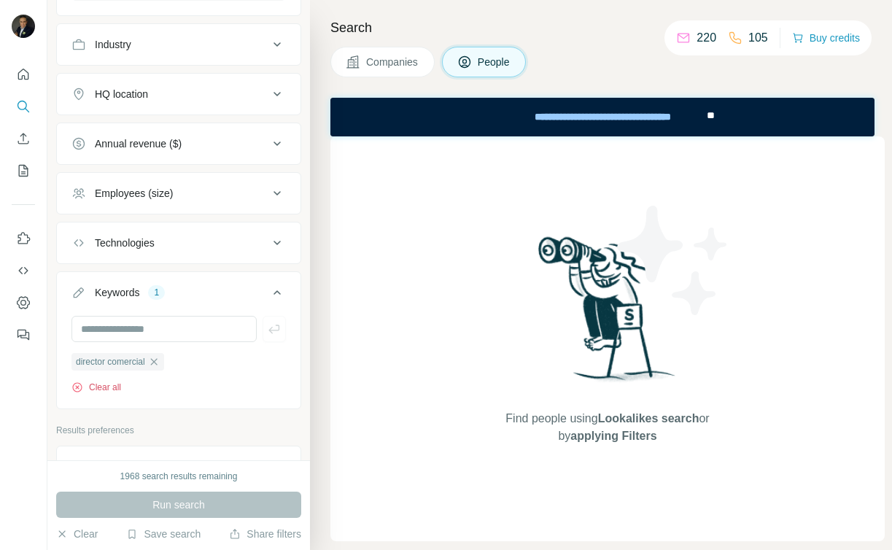
click at [105, 389] on button "Clear all" at bounding box center [97, 387] width 50 height 13
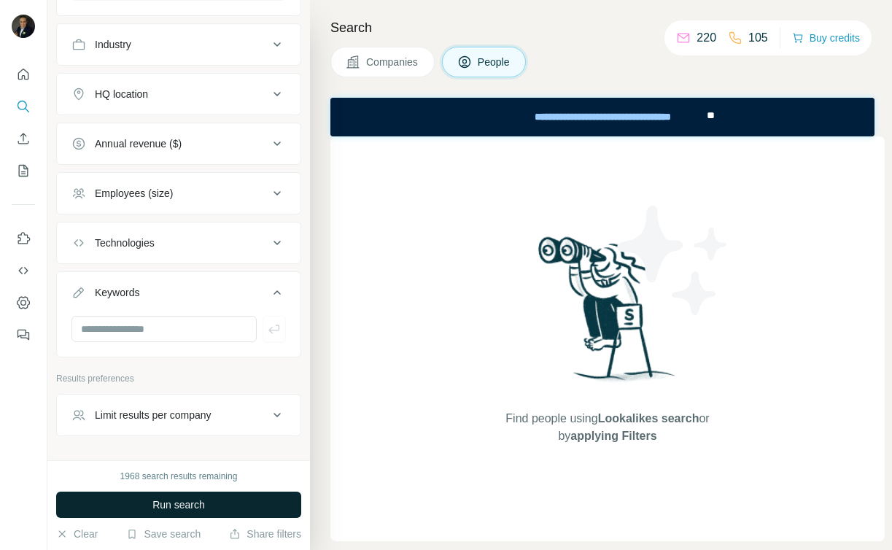
click at [179, 510] on span "Run search" at bounding box center [179, 505] width 53 height 15
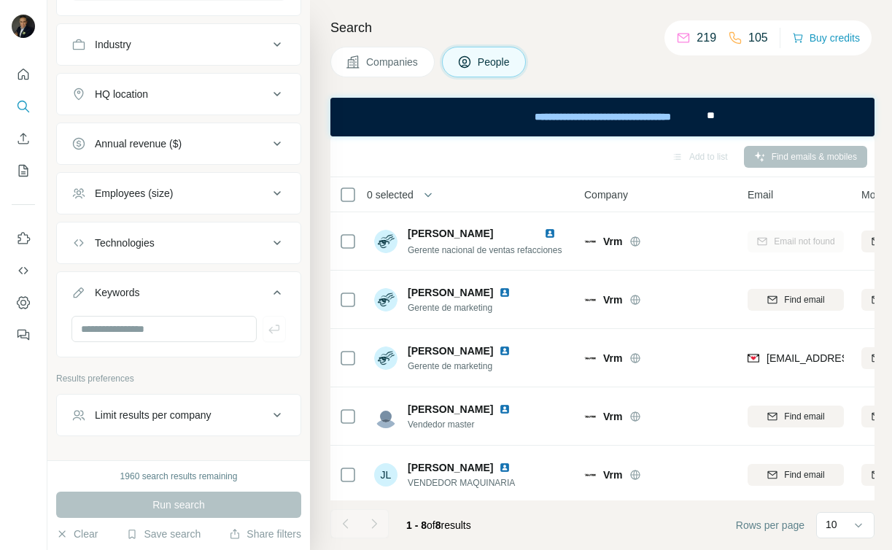
scroll to position [1038, 0]
click at [269, 416] on icon at bounding box center [278, 414] width 18 height 18
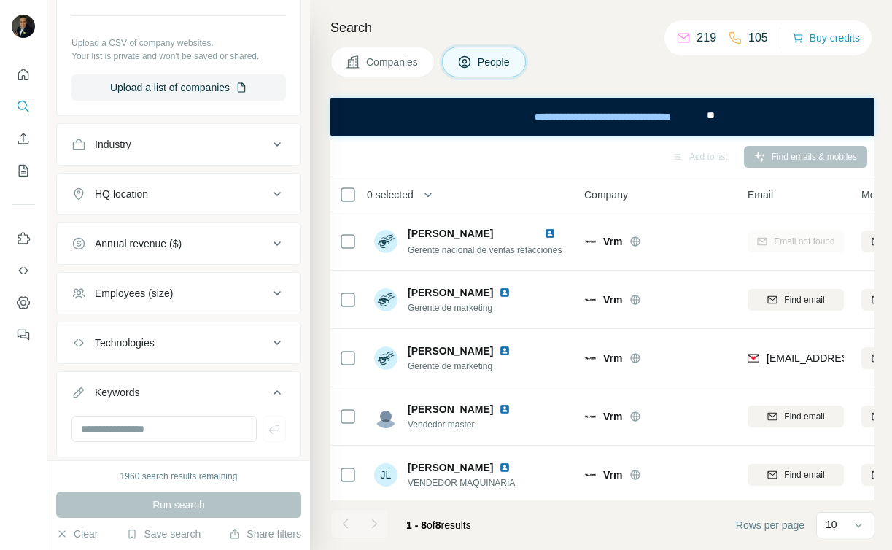
scroll to position [927, 0]
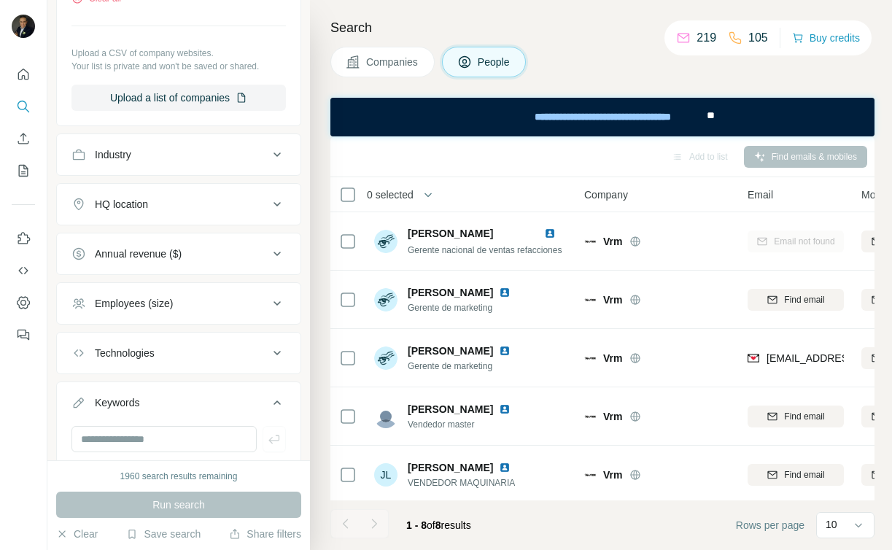
click at [269, 201] on icon at bounding box center [278, 205] width 18 height 18
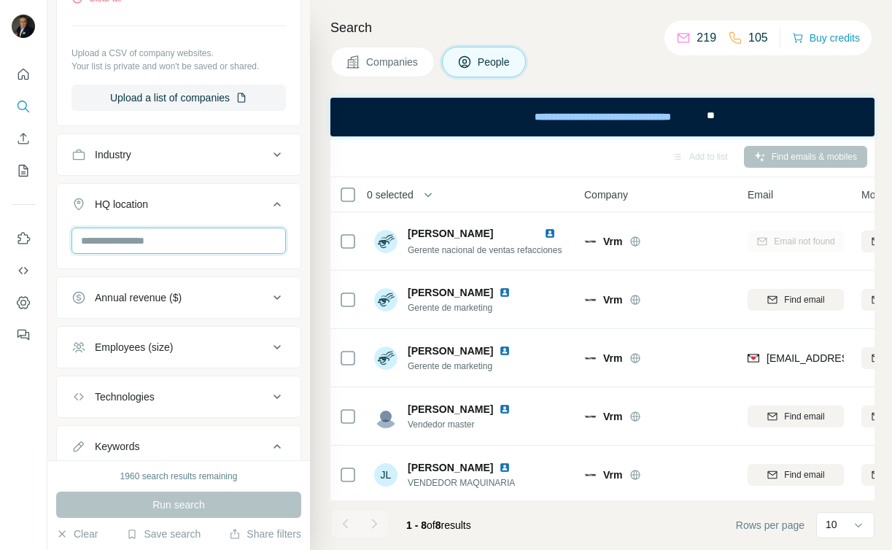
click at [147, 241] on input "text" at bounding box center [179, 241] width 215 height 26
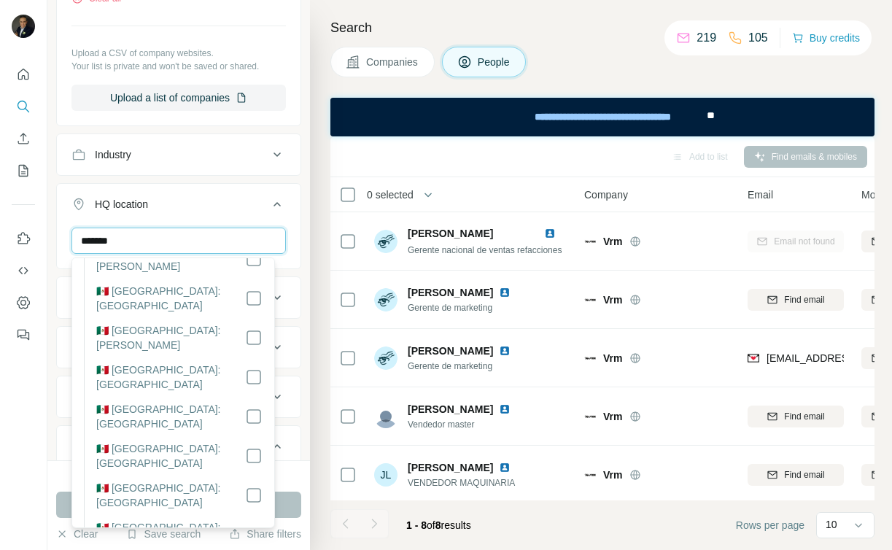
scroll to position [516, 0]
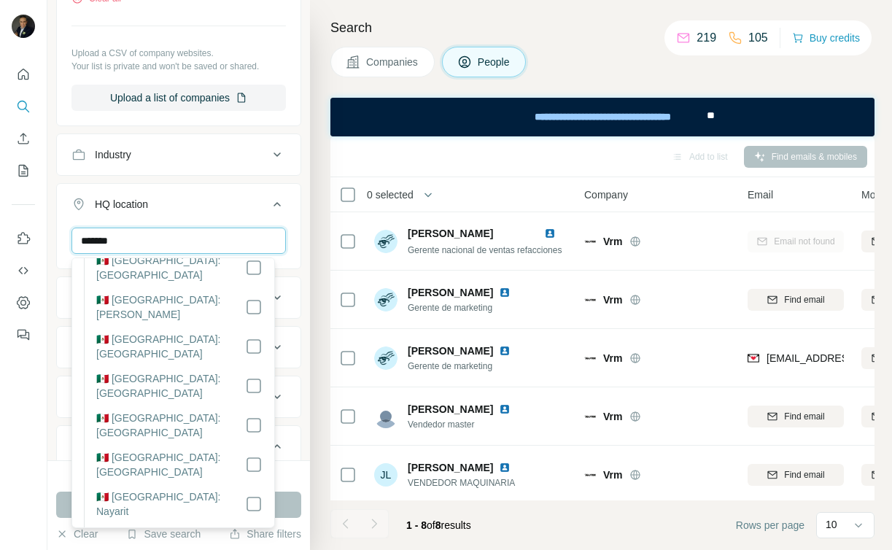
type input "******"
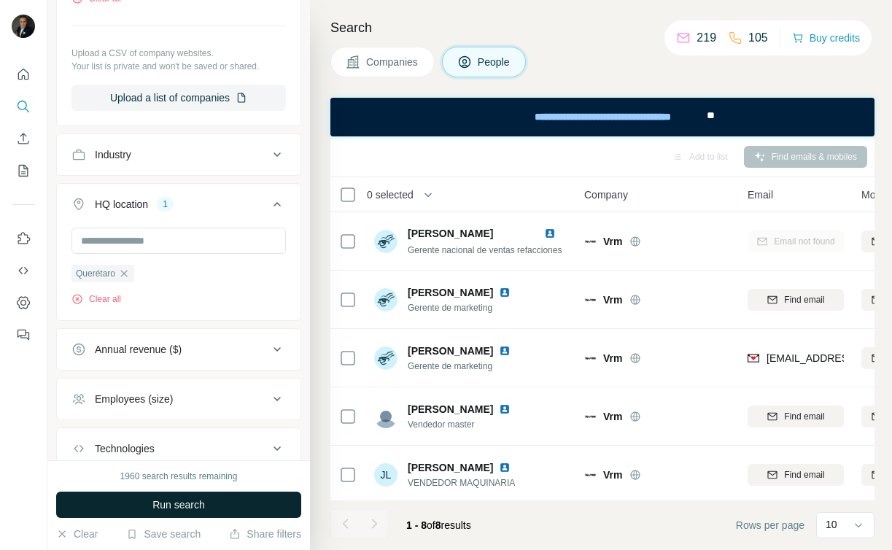
click at [163, 506] on span "Run search" at bounding box center [179, 505] width 53 height 15
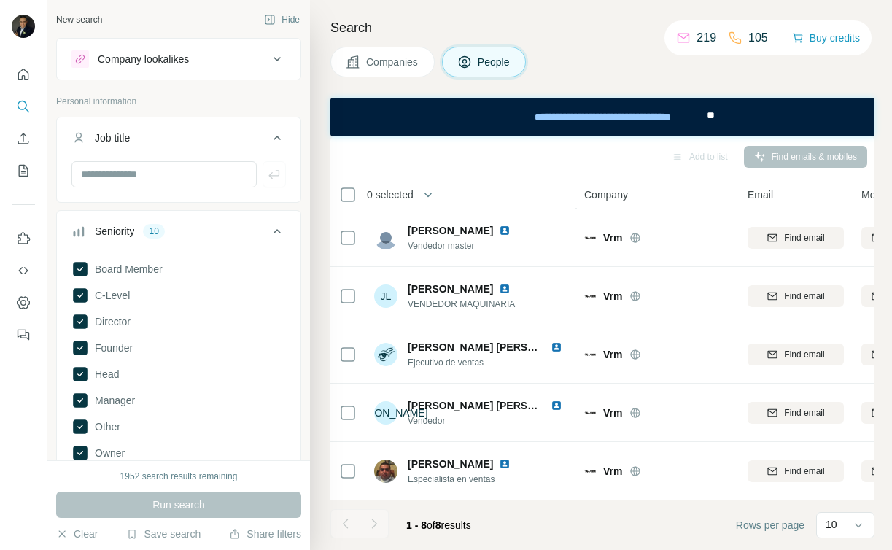
click at [274, 61] on icon at bounding box center [277, 59] width 7 height 4
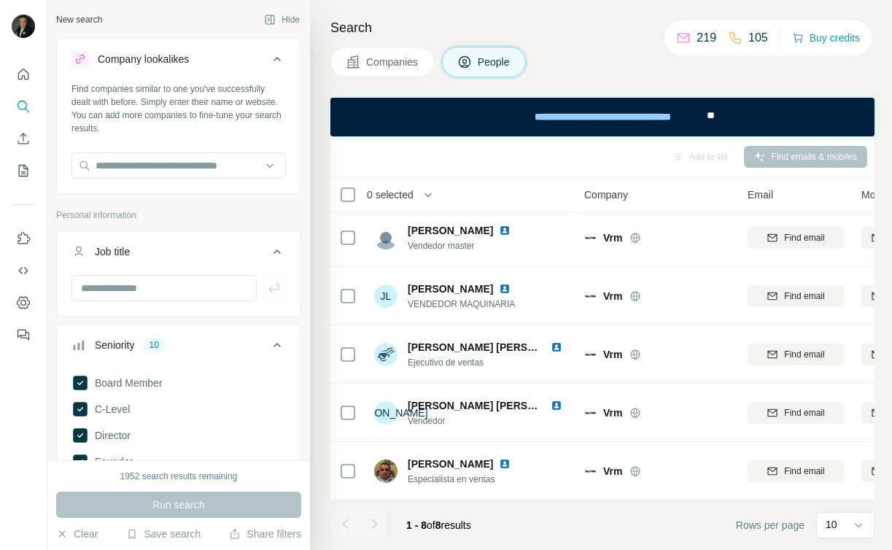
click at [269, 61] on icon at bounding box center [278, 59] width 18 height 18
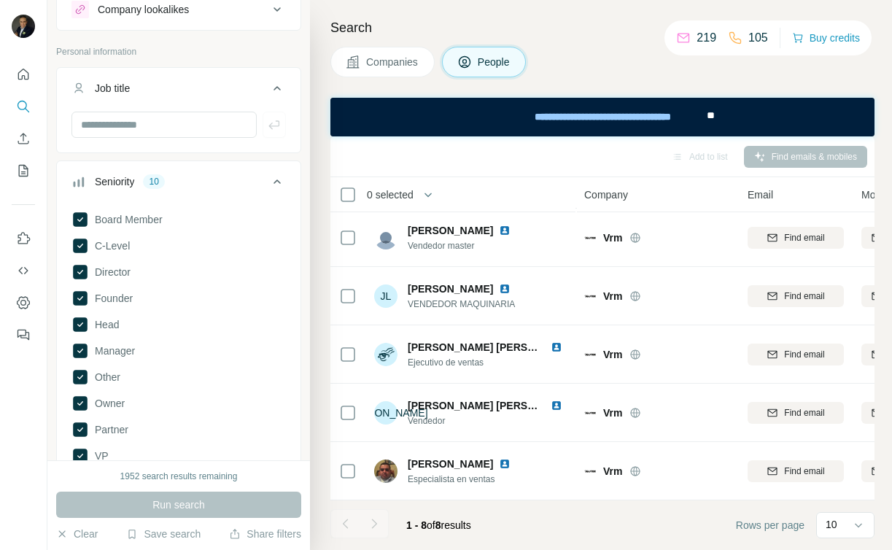
scroll to position [51, 0]
click at [155, 126] on input "text" at bounding box center [164, 123] width 185 height 26
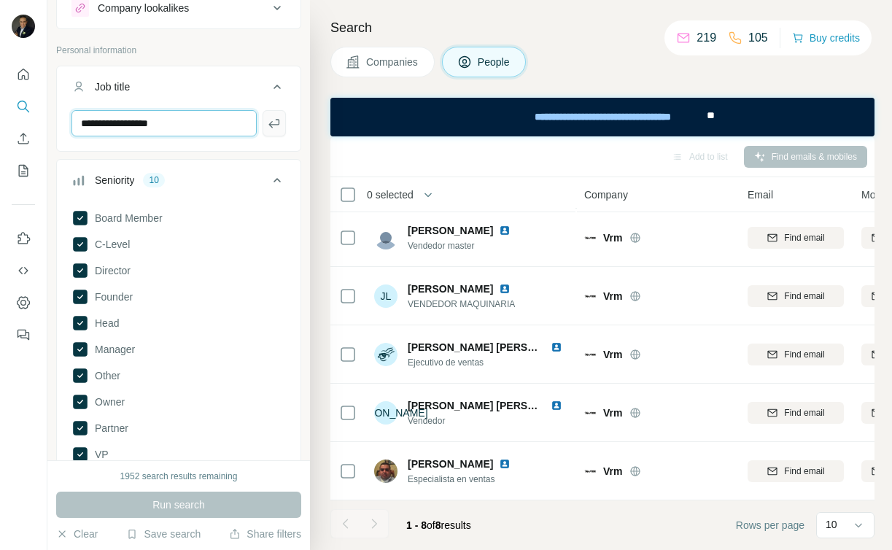
type input "**********"
click at [267, 117] on icon "button" at bounding box center [274, 123] width 15 height 15
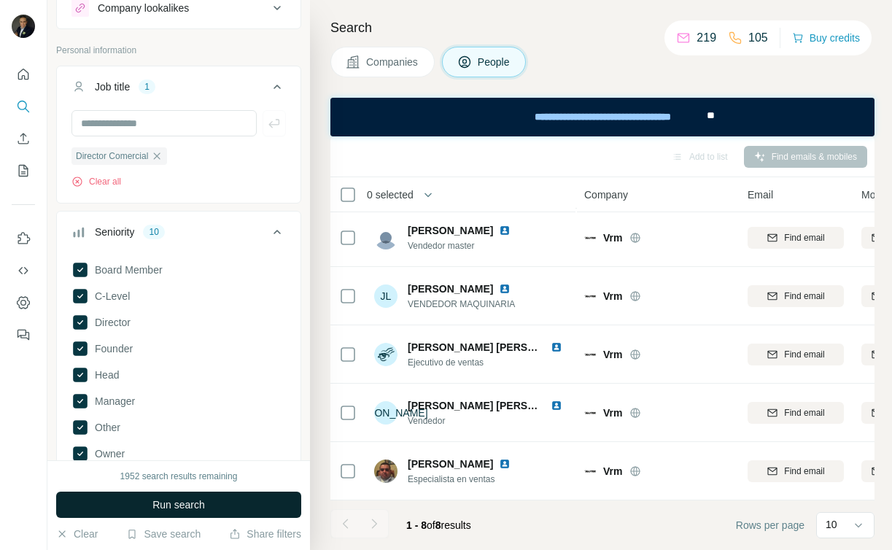
click at [184, 501] on span "Run search" at bounding box center [179, 505] width 53 height 15
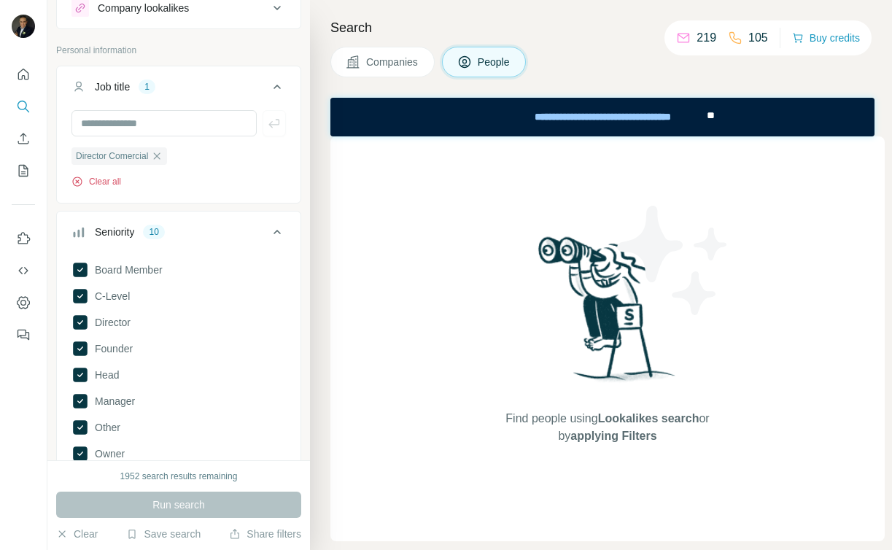
click at [107, 182] on button "Clear all" at bounding box center [97, 181] width 50 height 13
